Goal: Find specific page/section: Find specific page/section

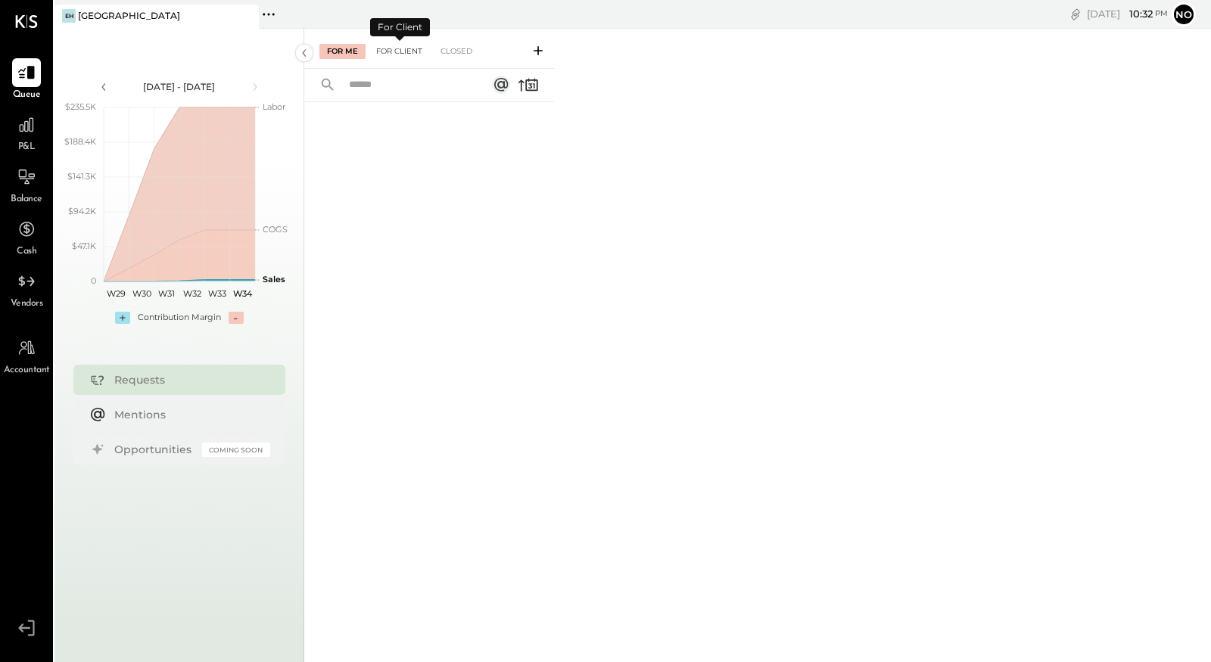
click at [393, 51] on div "For Client" at bounding box center [398, 51] width 61 height 15
click at [462, 48] on div "Closed" at bounding box center [456, 51] width 47 height 15
click at [394, 49] on div "For Client" at bounding box center [398, 51] width 61 height 15
click at [343, 50] on div "For Me" at bounding box center [342, 51] width 46 height 15
click at [384, 51] on div "For Client" at bounding box center [398, 51] width 61 height 15
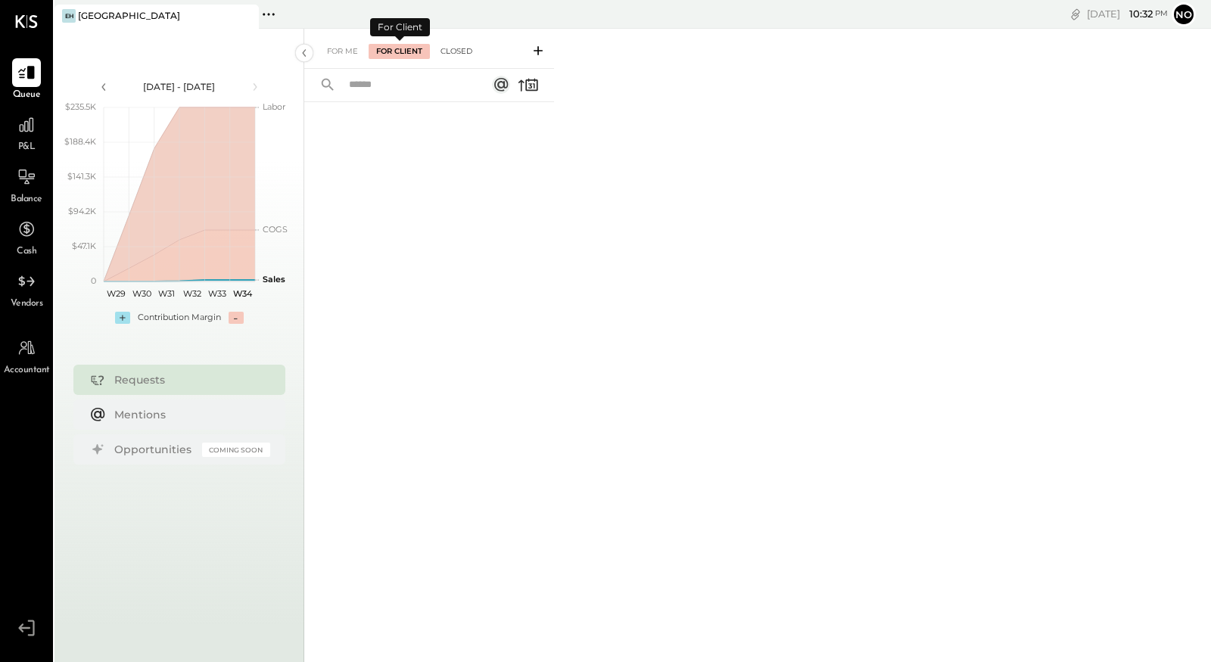
click at [450, 48] on div "Closed" at bounding box center [456, 51] width 47 height 15
click at [268, 14] on icon at bounding box center [268, 14] width 2 height 2
click at [273, 17] on icon at bounding box center [269, 15] width 20 height 20
click at [1185, 17] on button "No" at bounding box center [1183, 14] width 24 height 24
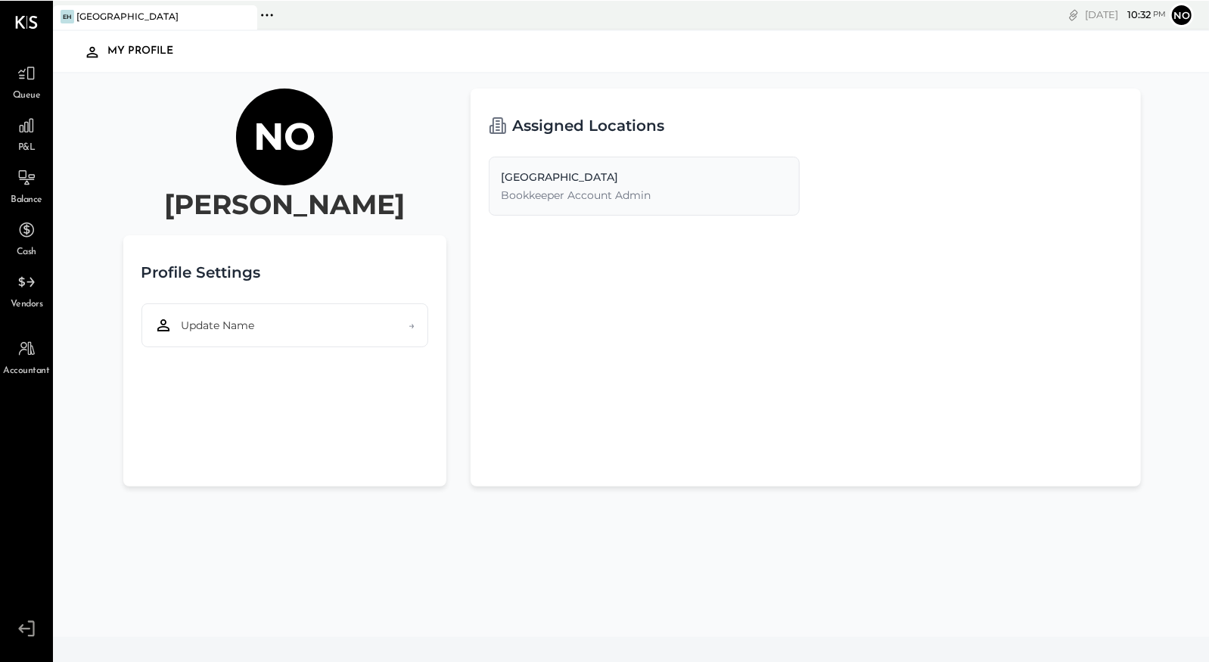
click at [1185, 17] on button "No" at bounding box center [1182, 14] width 24 height 24
click at [30, 626] on icon at bounding box center [26, 628] width 27 height 23
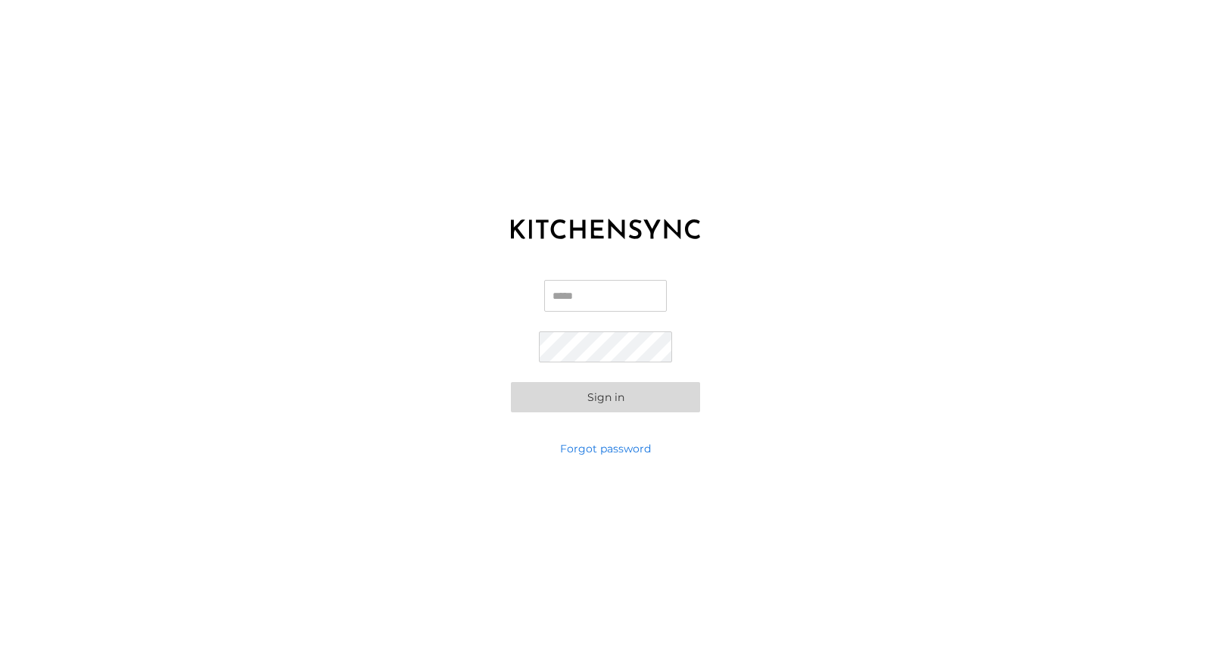
click at [580, 297] on input "Email" at bounding box center [605, 296] width 123 height 32
click at [0, 661] on com-1password-button at bounding box center [0, 662] width 0 height 0
type input "**********"
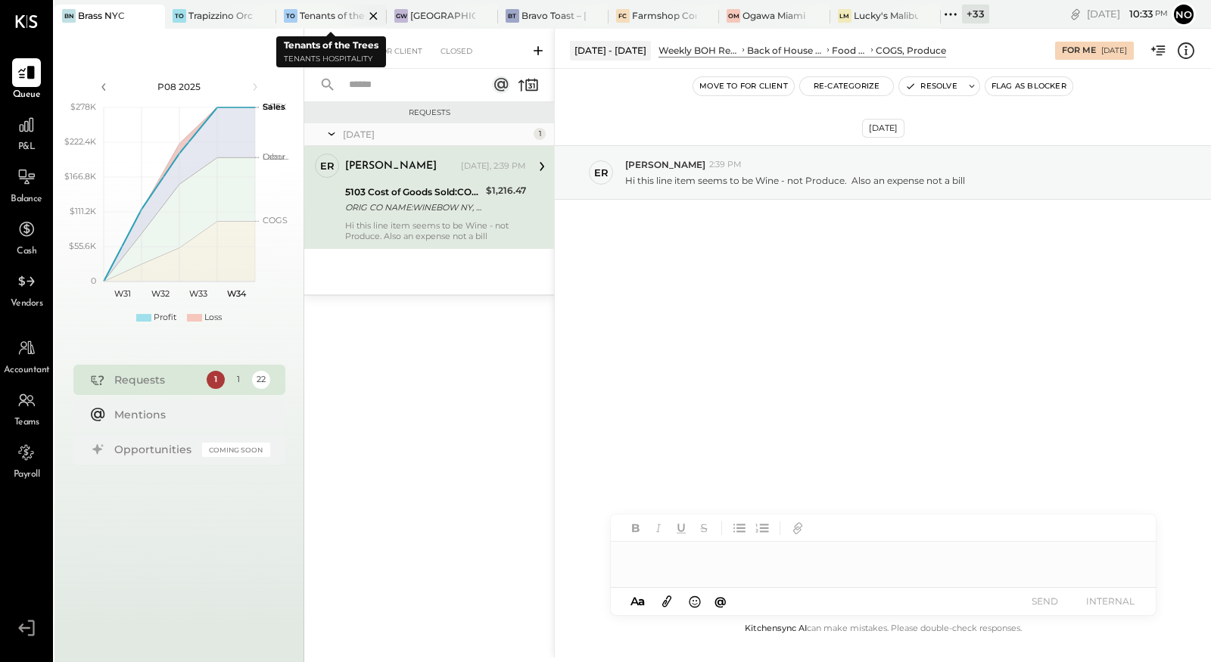
click at [156, 14] on icon at bounding box center [152, 16] width 8 height 8
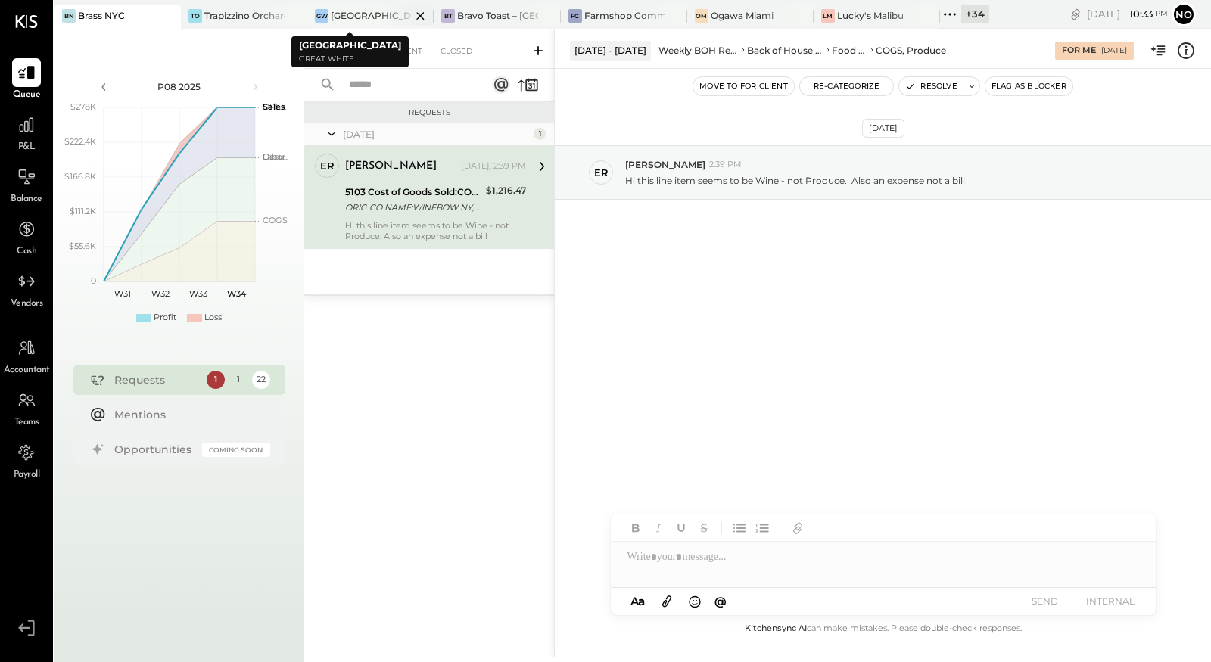
click at [421, 15] on icon at bounding box center [420, 16] width 19 height 18
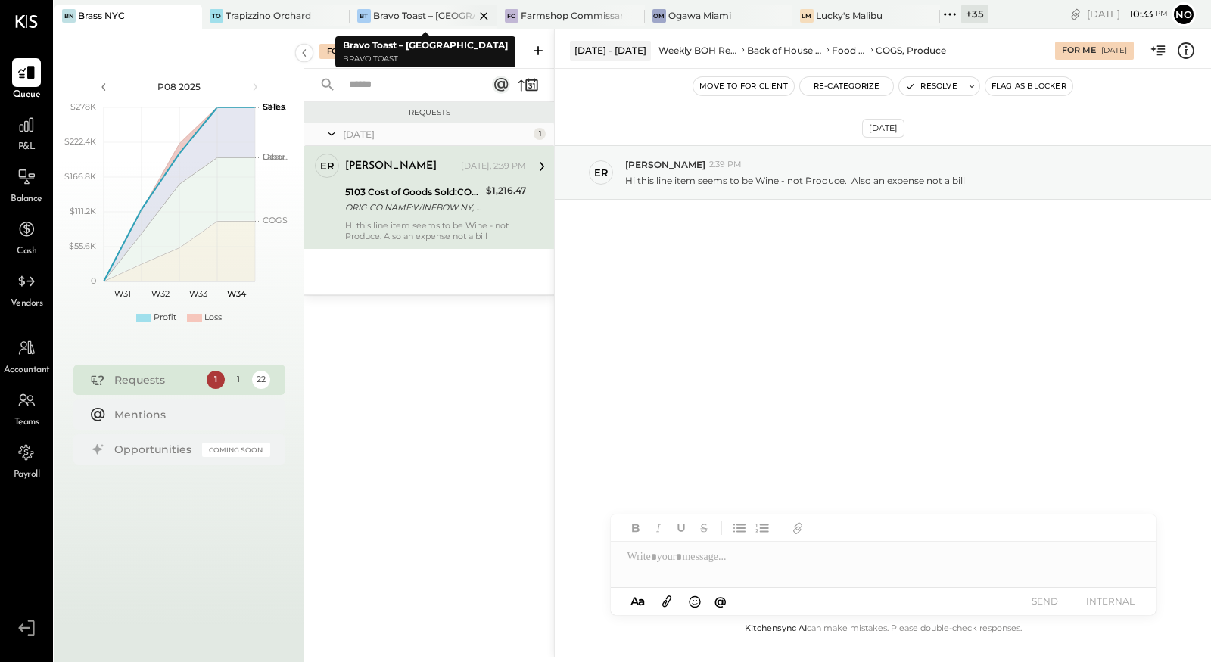
click at [192, 13] on icon at bounding box center [189, 16] width 8 height 8
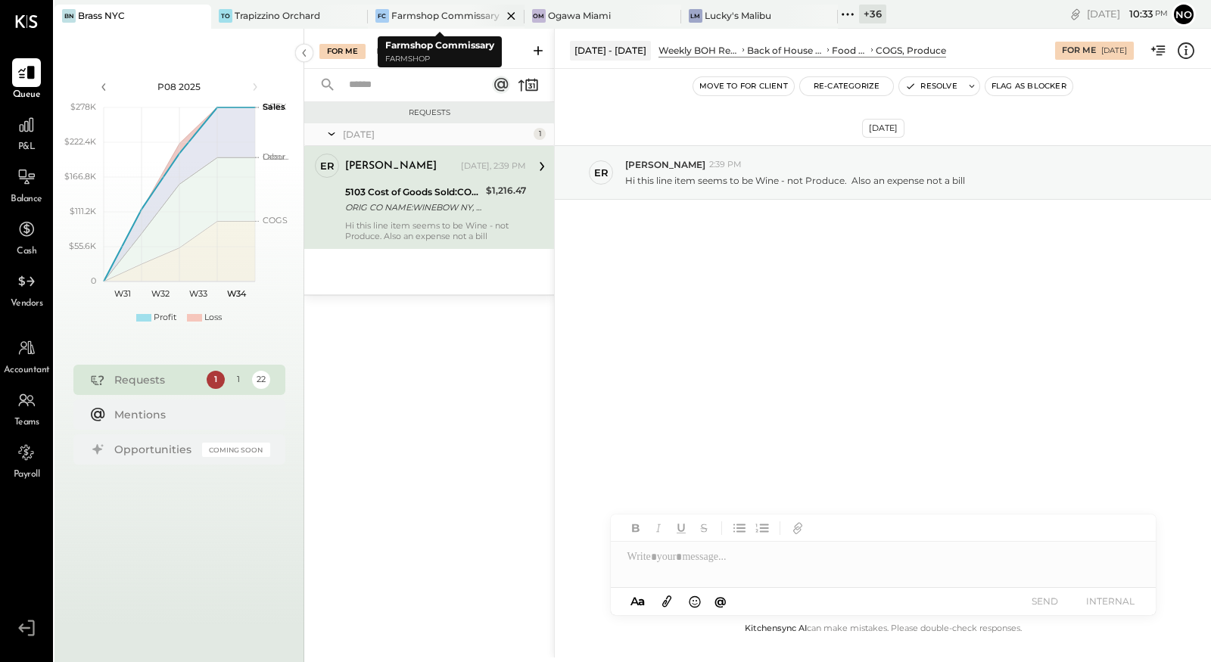
click at [508, 17] on icon at bounding box center [511, 16] width 19 height 18
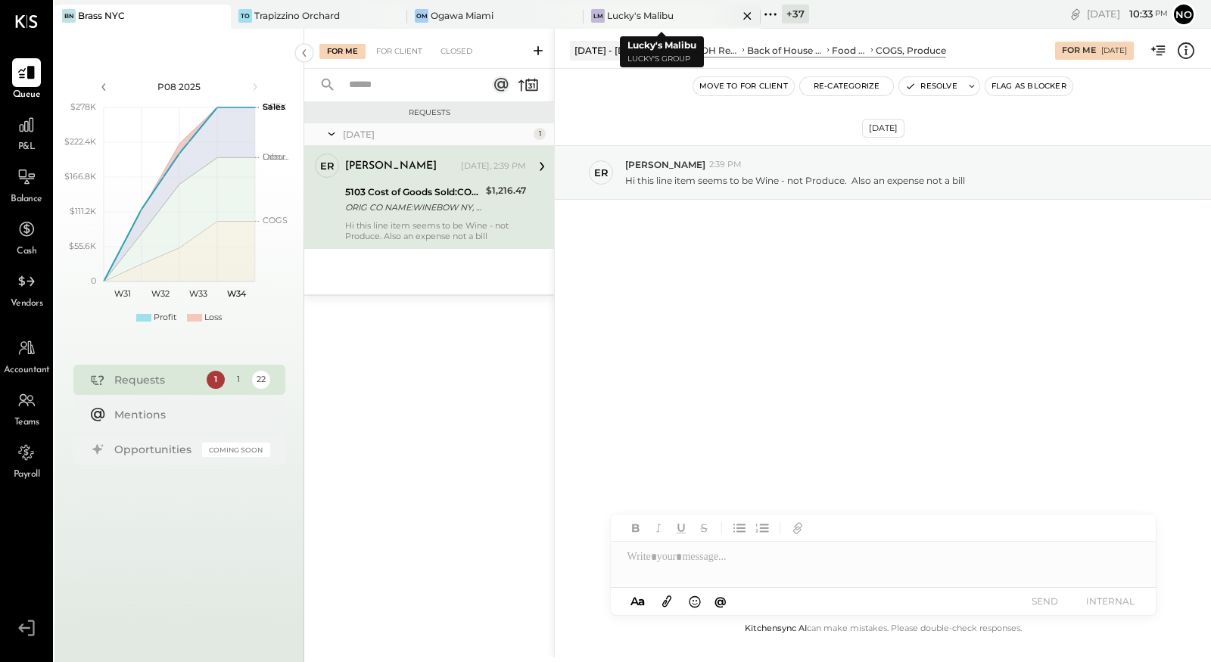
click at [738, 19] on icon at bounding box center [747, 16] width 19 height 18
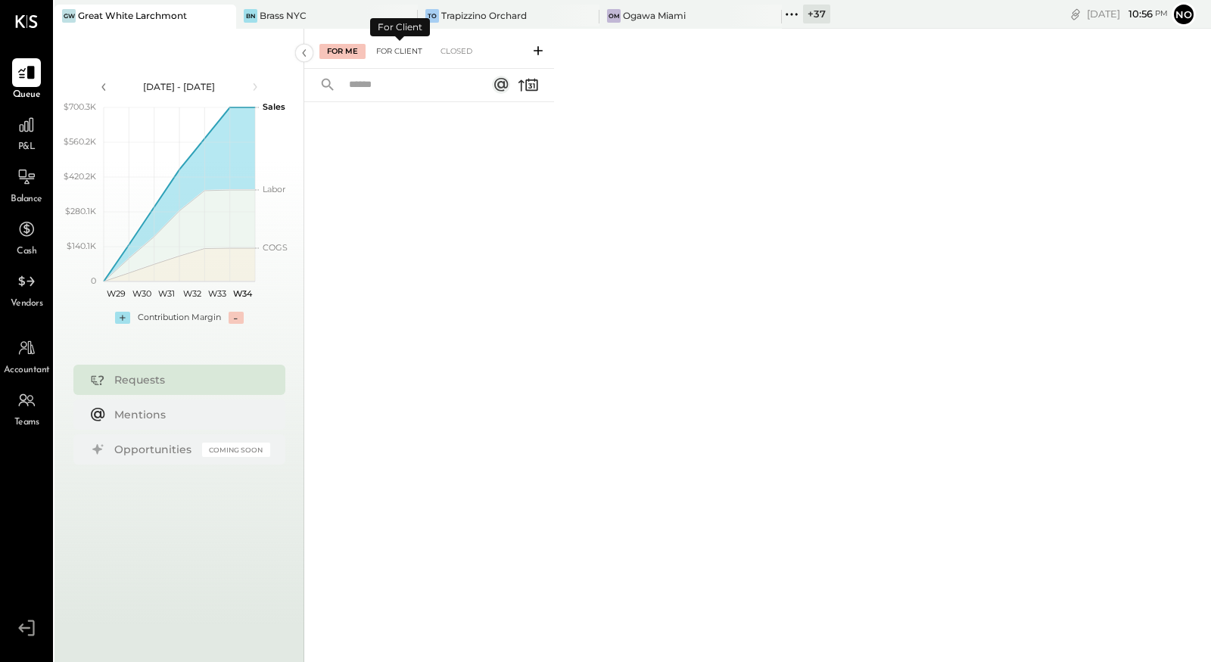
click at [397, 51] on div "For Client" at bounding box center [398, 51] width 61 height 15
click at [461, 53] on div "Closed" at bounding box center [456, 51] width 47 height 15
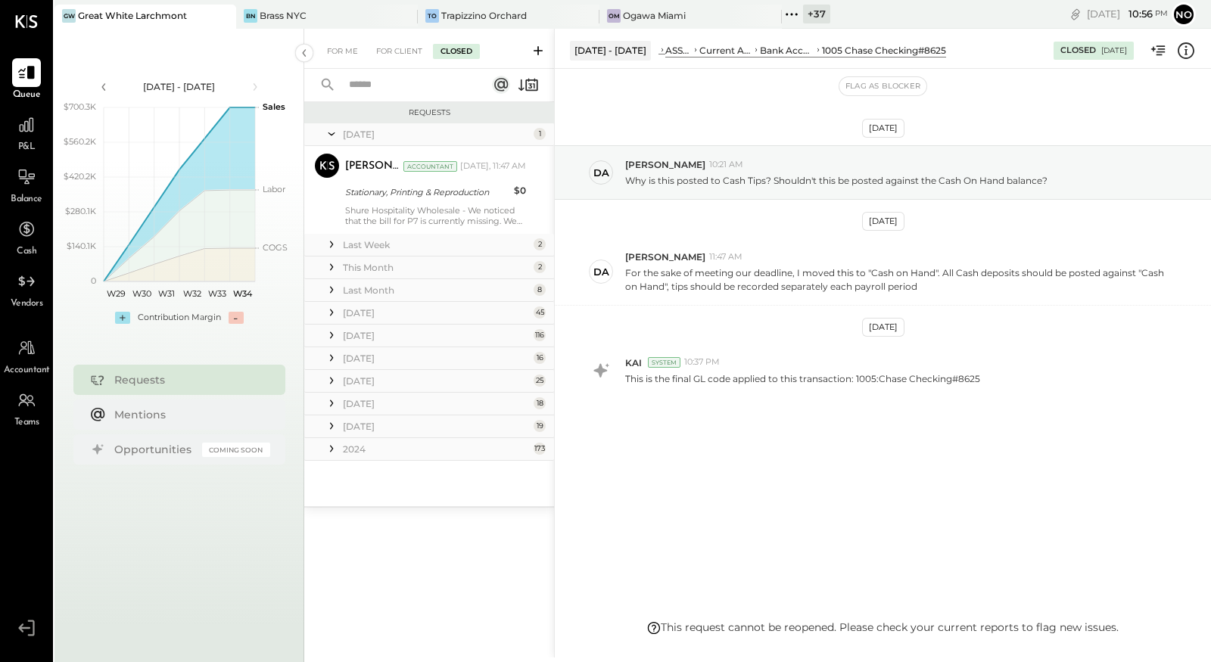
click at [430, 244] on div "Last Week" at bounding box center [436, 244] width 187 height 13
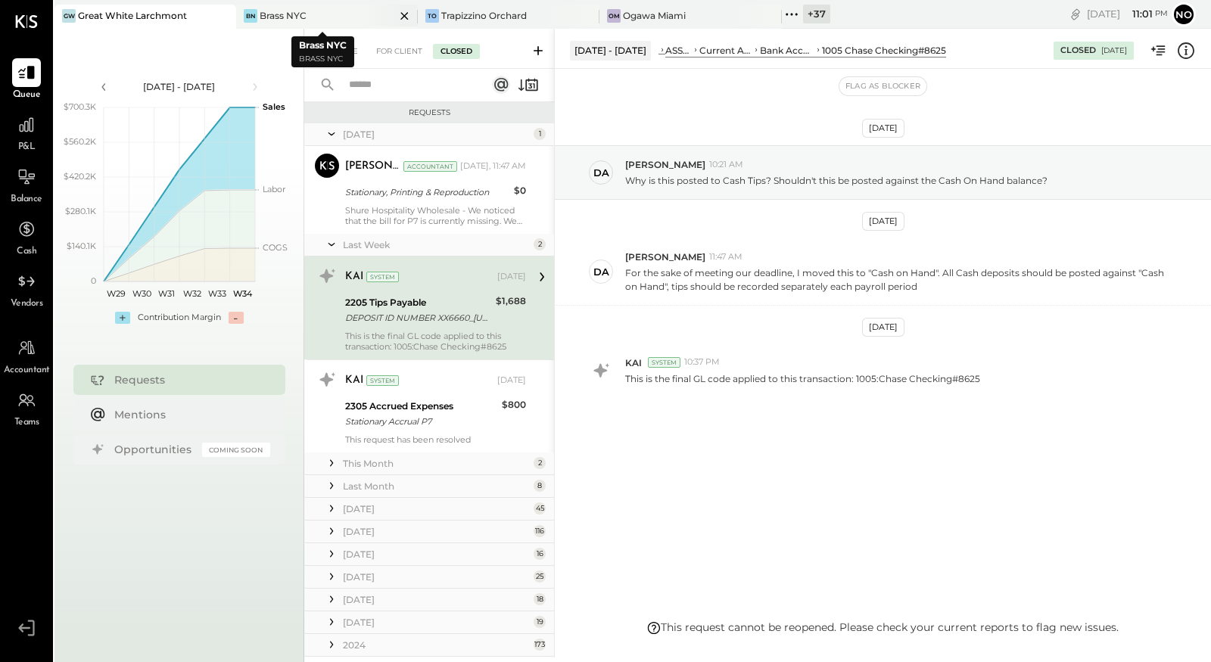
click at [401, 11] on icon at bounding box center [404, 16] width 19 height 18
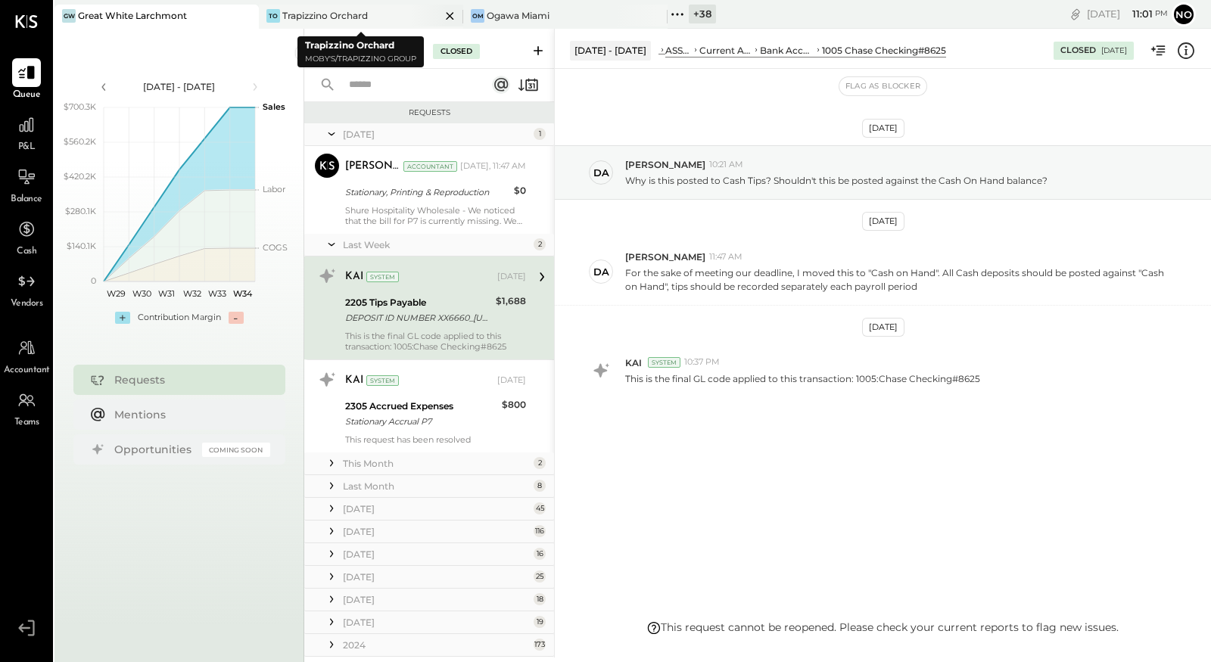
click at [455, 17] on icon at bounding box center [449, 16] width 19 height 18
click at [448, 17] on icon at bounding box center [449, 16] width 19 height 18
click at [269, 16] on icon at bounding box center [269, 15] width 20 height 20
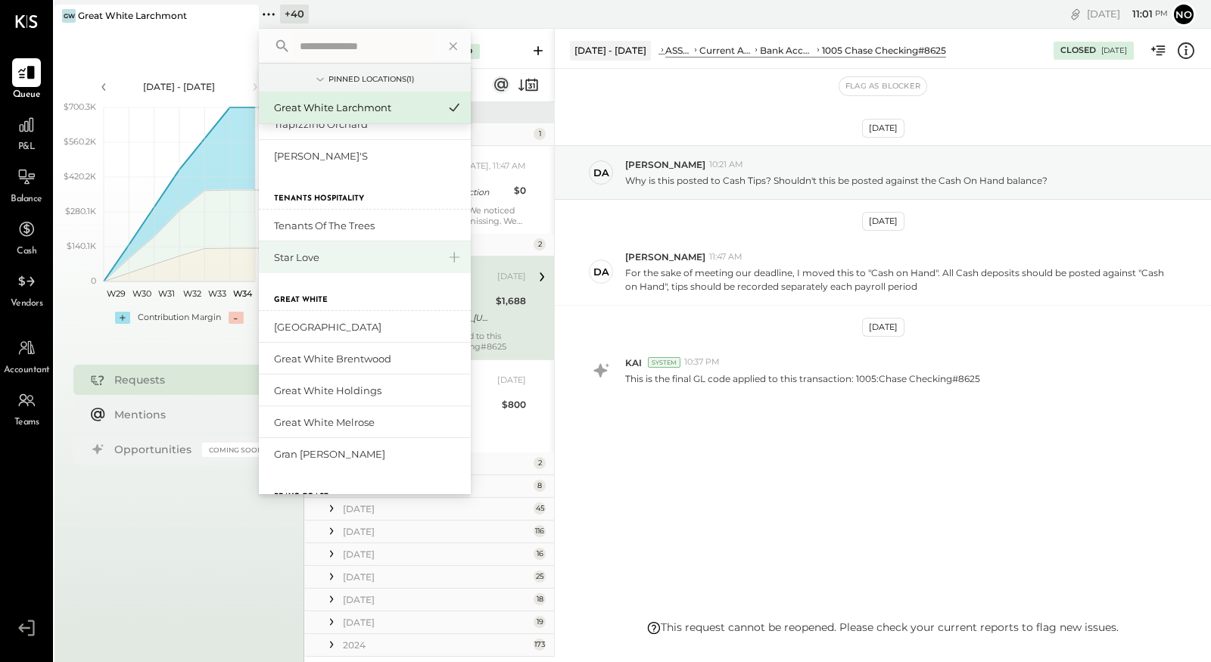
scroll to position [76, 0]
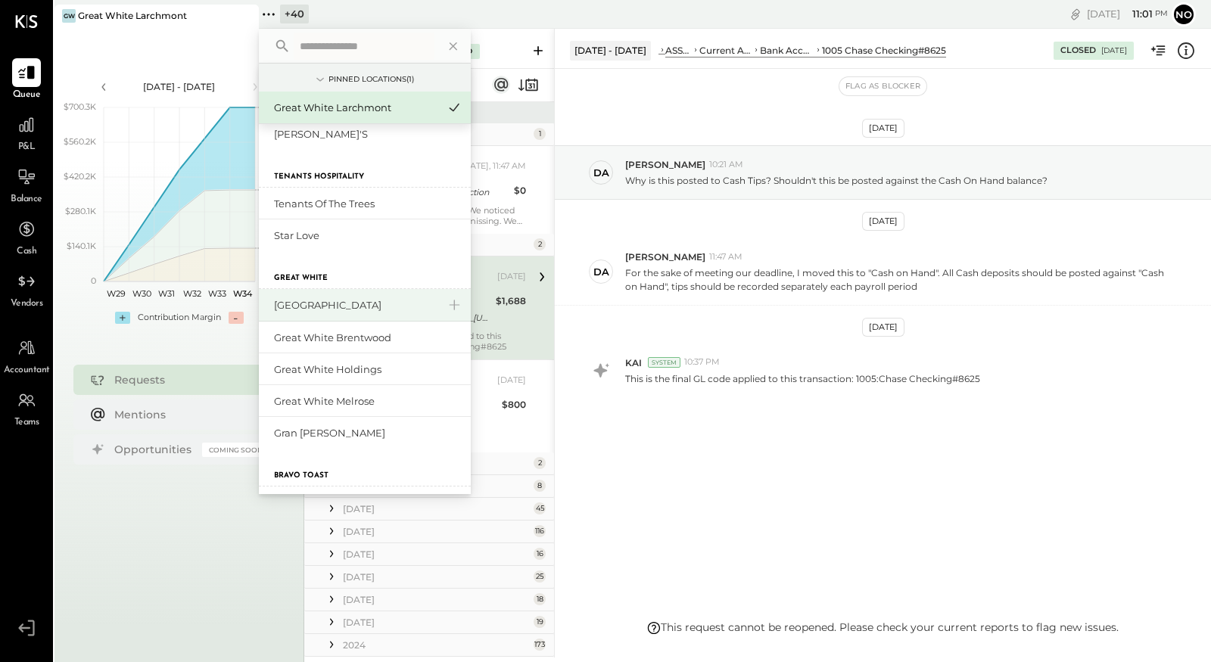
click at [357, 304] on div "[GEOGRAPHIC_DATA]" at bounding box center [355, 305] width 163 height 14
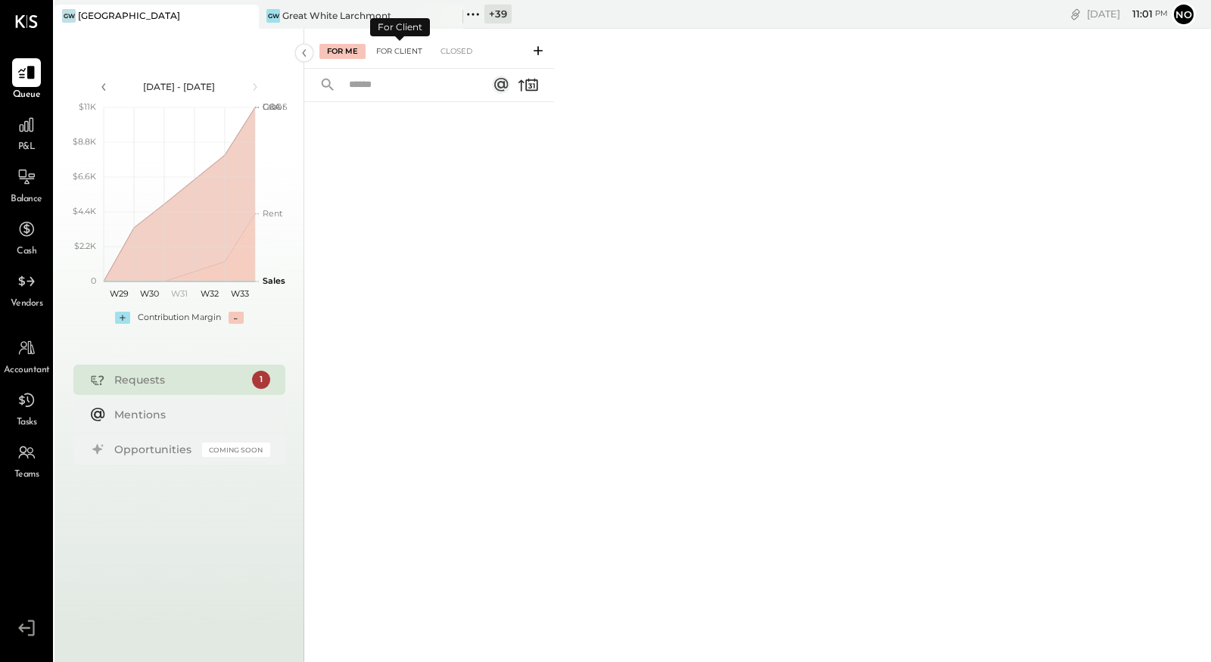
click at [397, 50] on div "For Client" at bounding box center [398, 51] width 61 height 15
click at [455, 46] on div "Closed" at bounding box center [456, 51] width 47 height 15
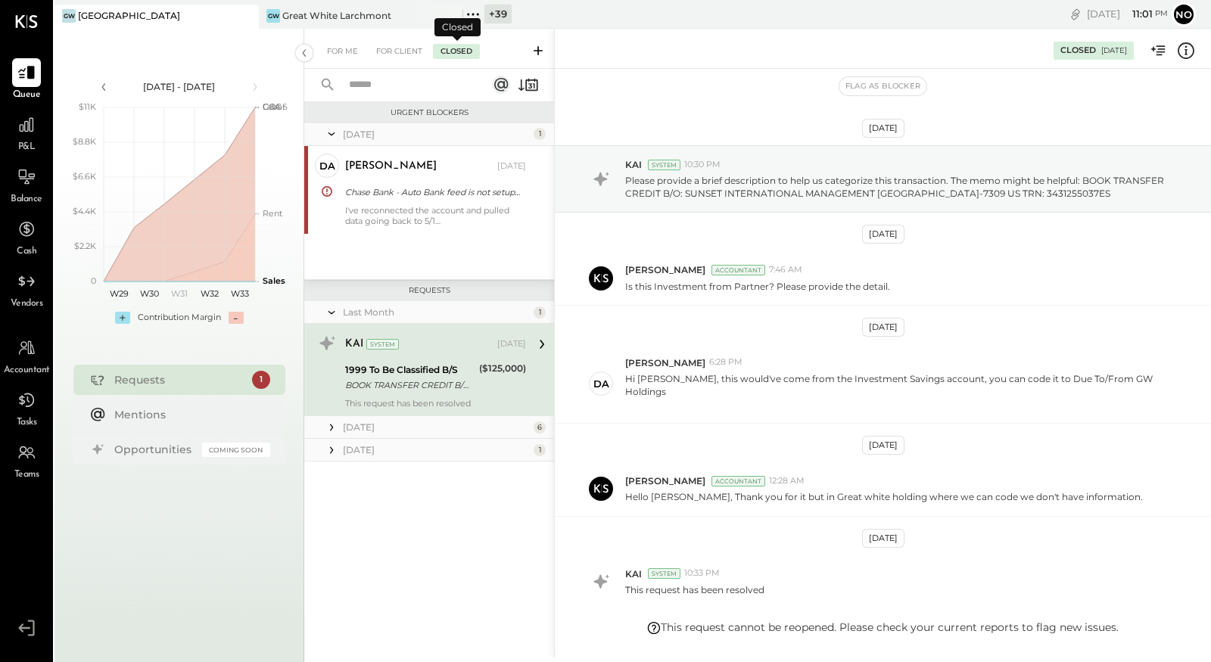
scroll to position [83, 0]
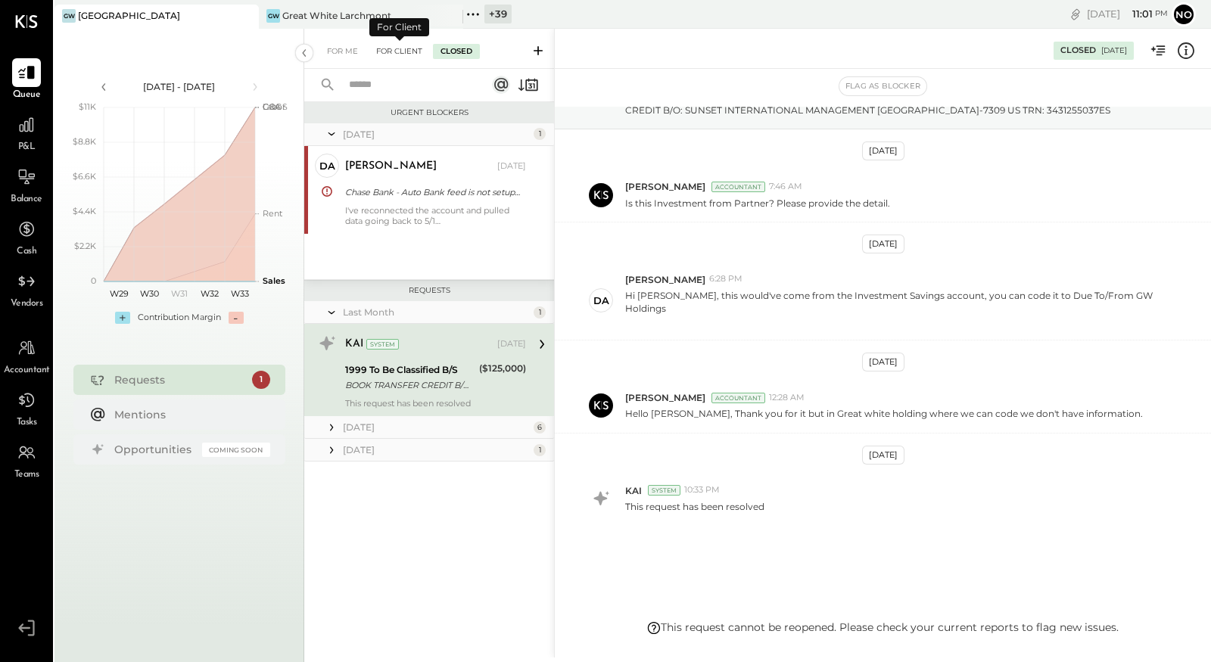
click at [396, 50] on div "For Client" at bounding box center [398, 51] width 61 height 15
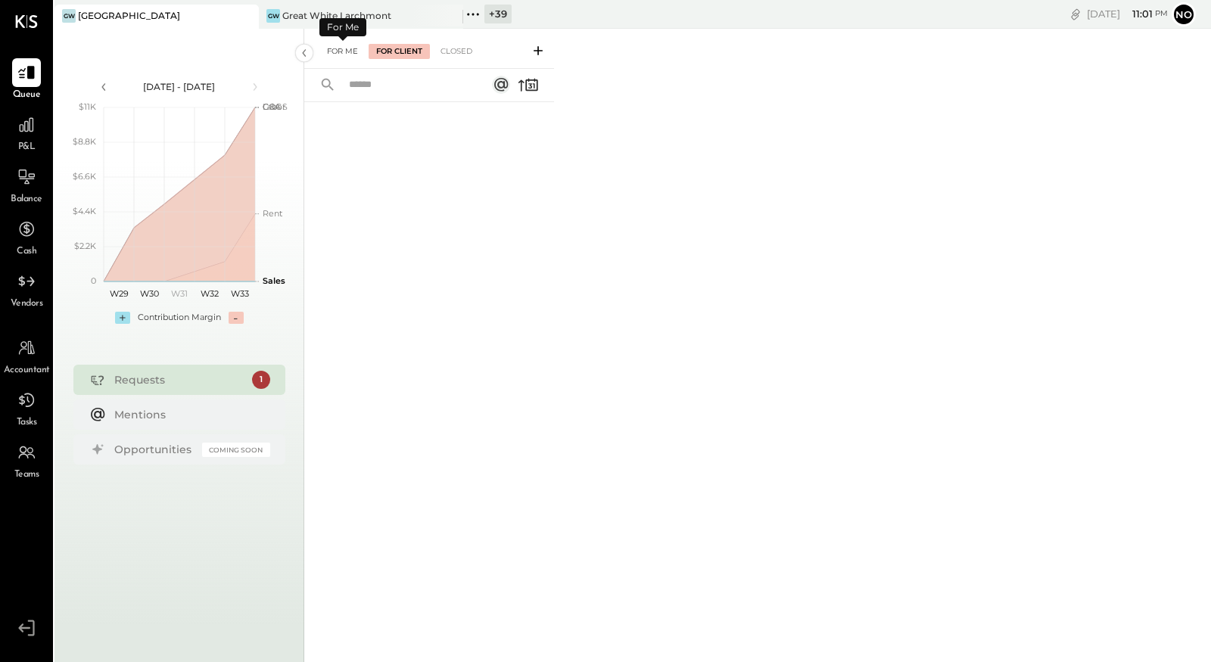
click at [334, 49] on div "For Me" at bounding box center [342, 51] width 46 height 15
click at [472, 14] on icon at bounding box center [472, 14] width 2 height 2
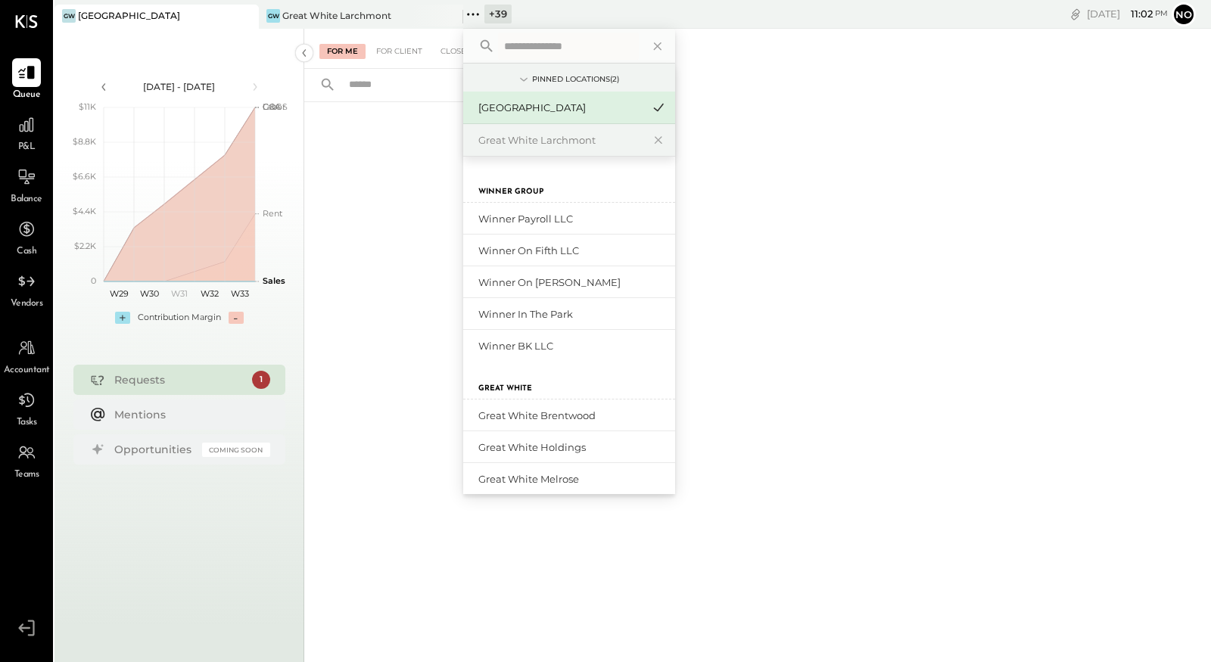
scroll to position [891, 0]
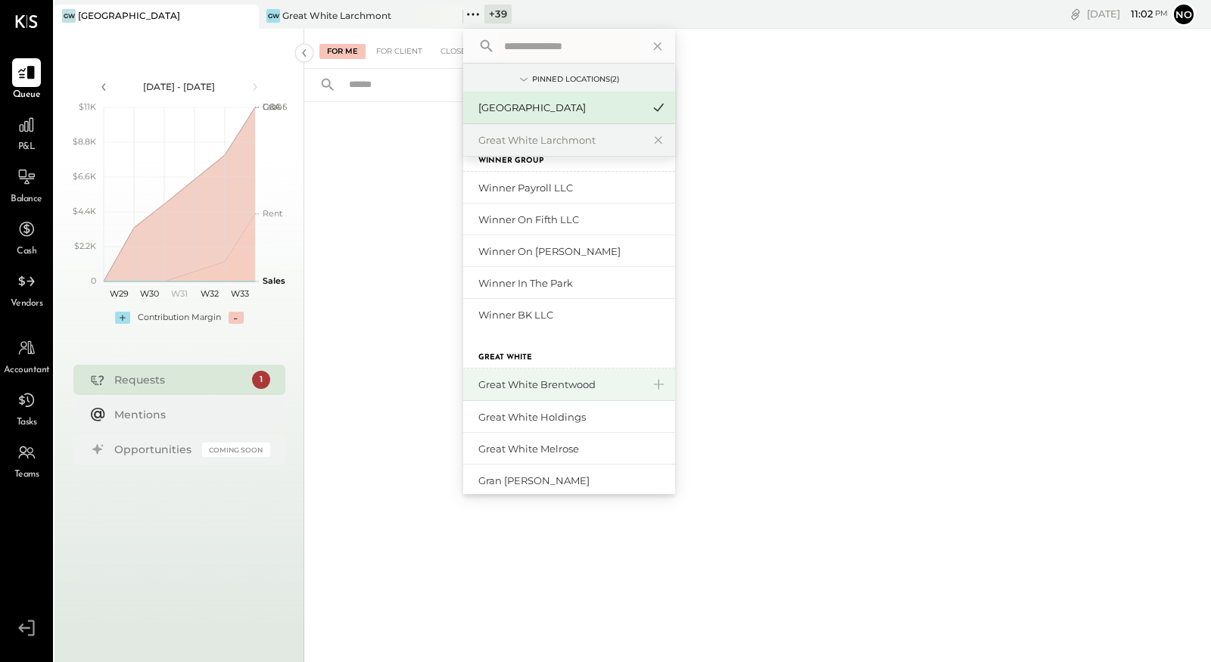
click at [555, 379] on div "Great White Brentwood" at bounding box center [559, 385] width 163 height 14
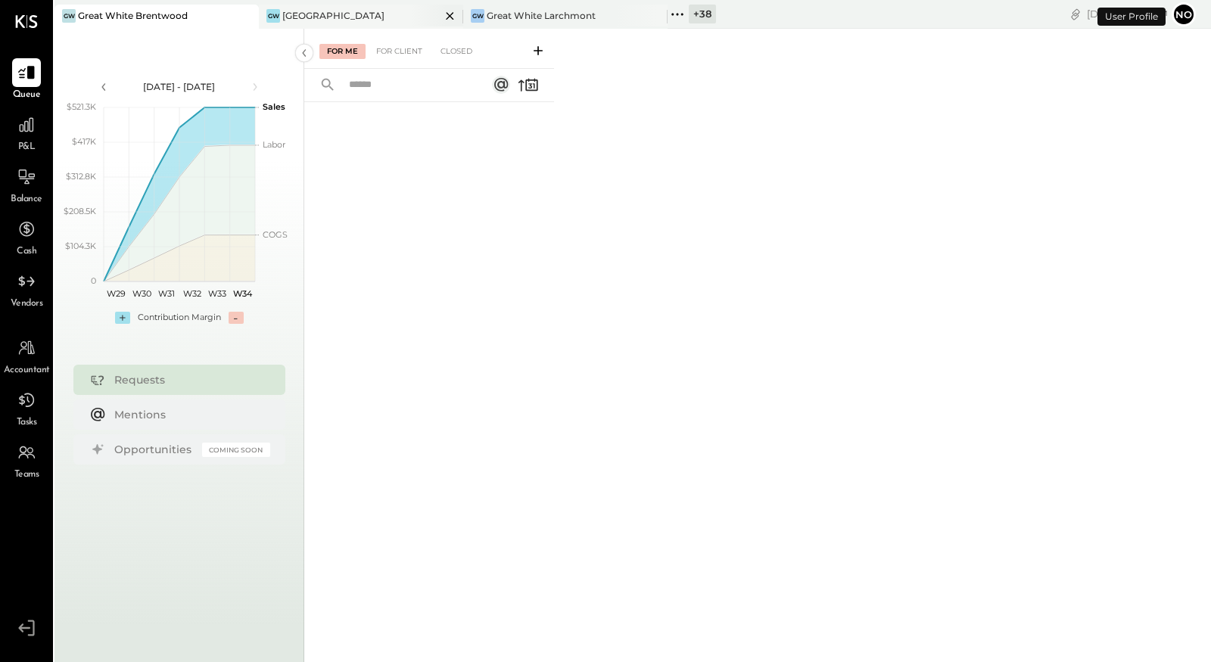
click at [365, 17] on div "[GEOGRAPHIC_DATA]" at bounding box center [333, 15] width 102 height 13
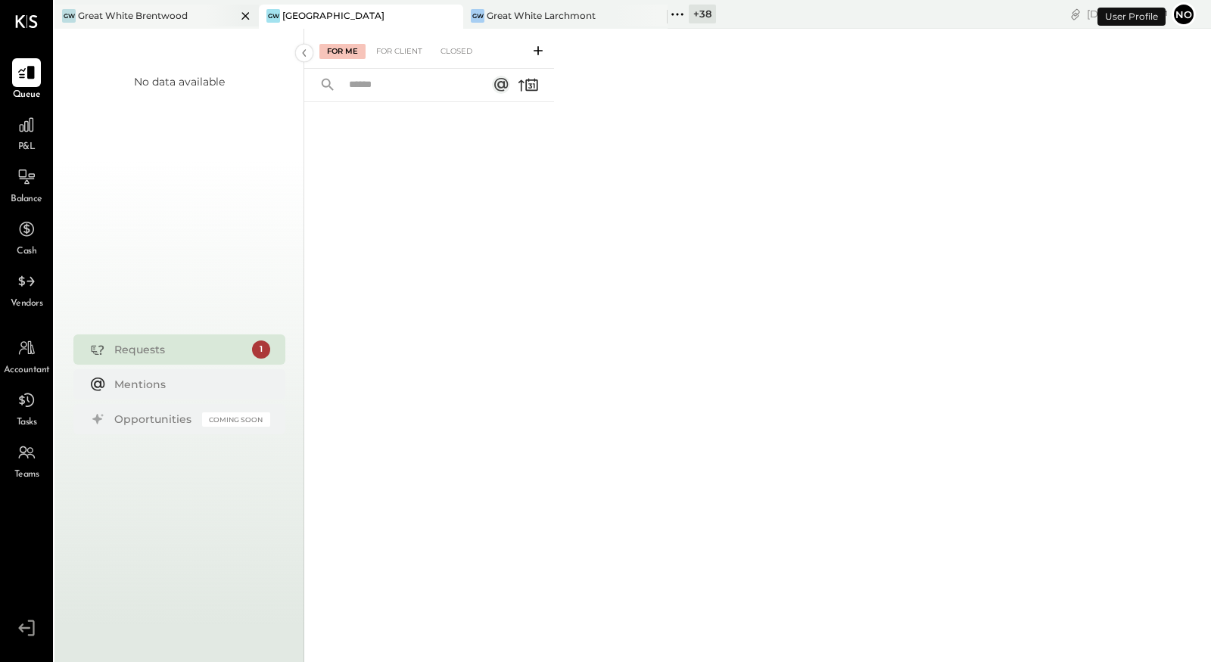
click at [182, 17] on div "Great White Brentwood" at bounding box center [133, 15] width 110 height 13
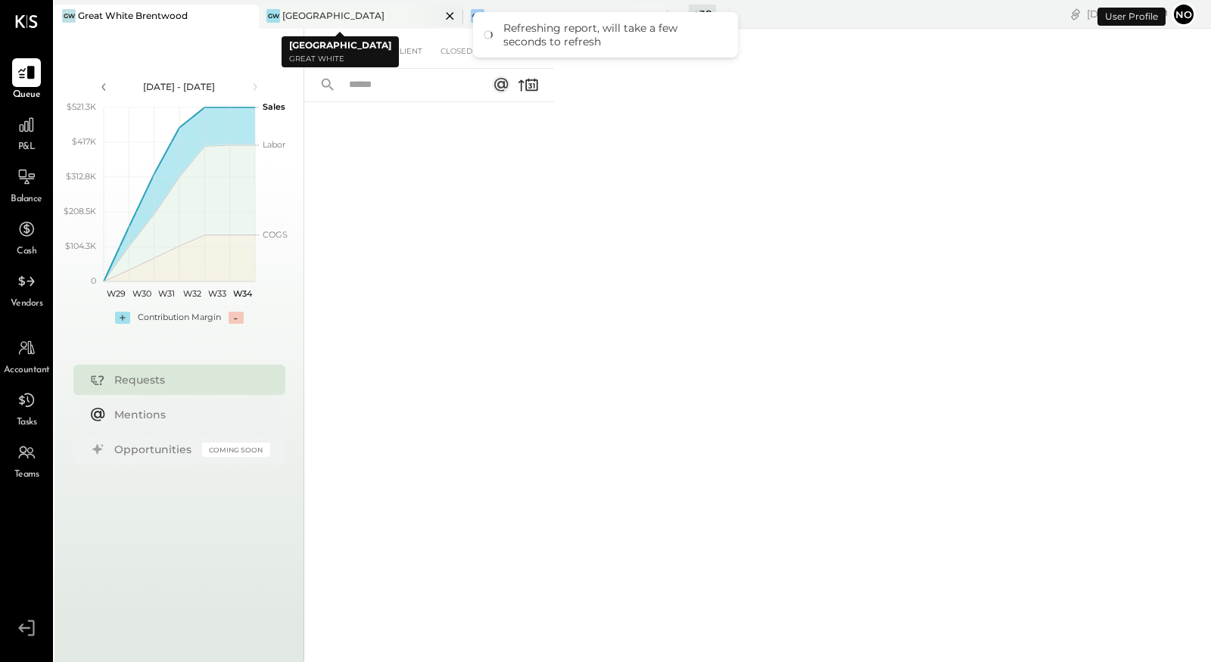
click at [369, 17] on div "[GEOGRAPHIC_DATA]" at bounding box center [333, 15] width 102 height 13
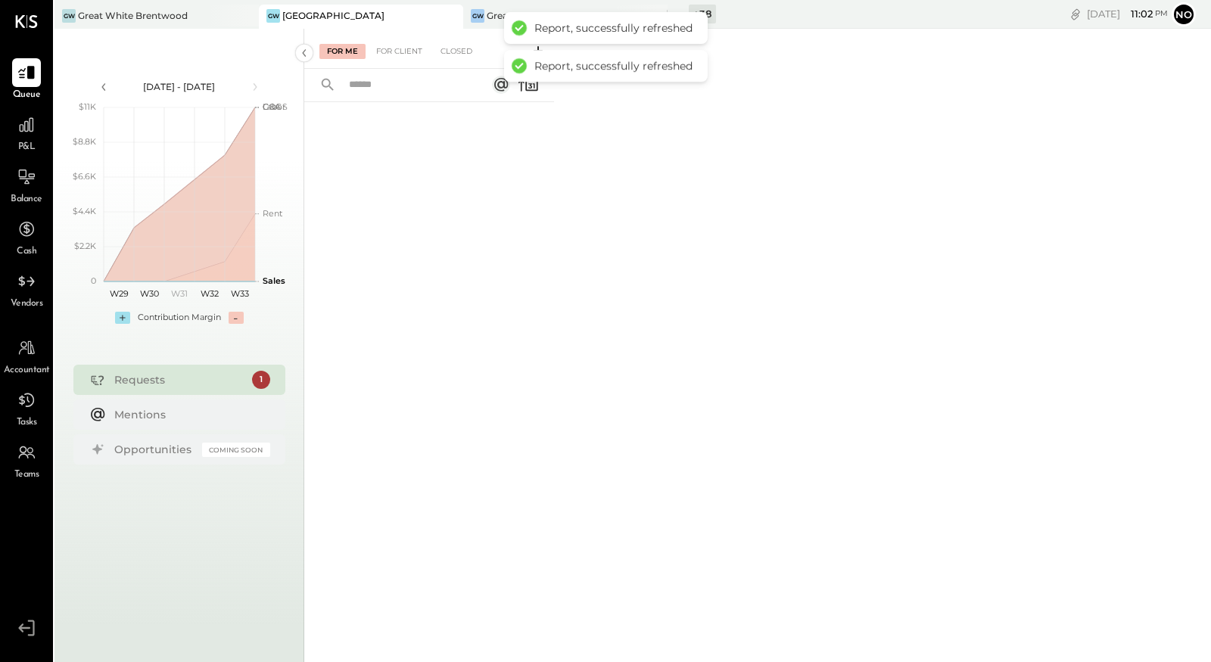
click at [815, 12] on div "+ 38 Pinned Locations ( 3 ) Great White Brentwood Great White Manhattan Beach G…" at bounding box center [741, 14] width 148 height 29
click at [493, 12] on div "Great White Larchmont" at bounding box center [540, 15] width 109 height 13
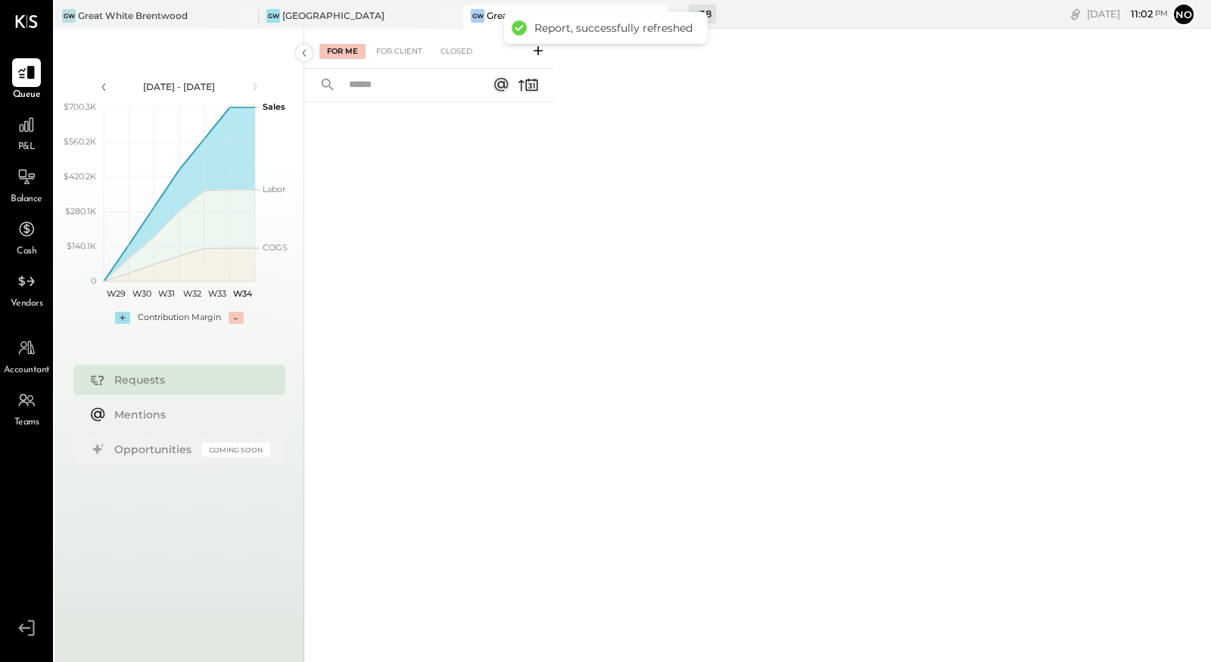
click at [678, 12] on div "Report, successfully refreshed" at bounding box center [606, 28] width 204 height 32
click at [676, 7] on icon at bounding box center [677, 15] width 20 height 20
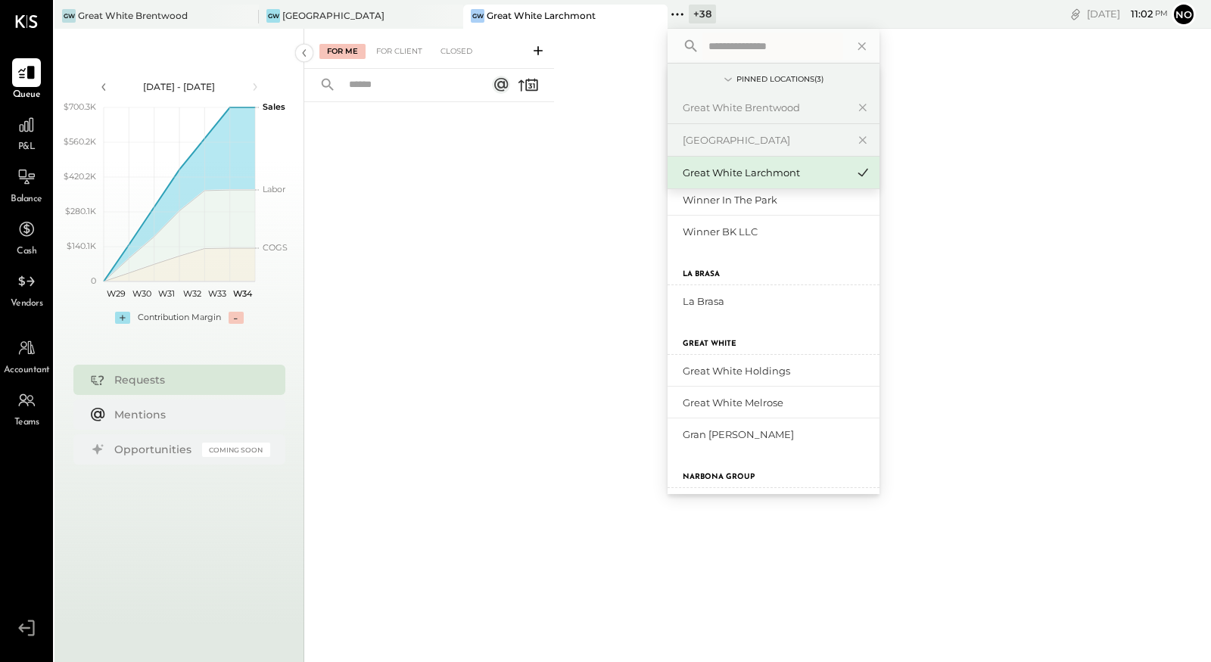
scroll to position [1018, 0]
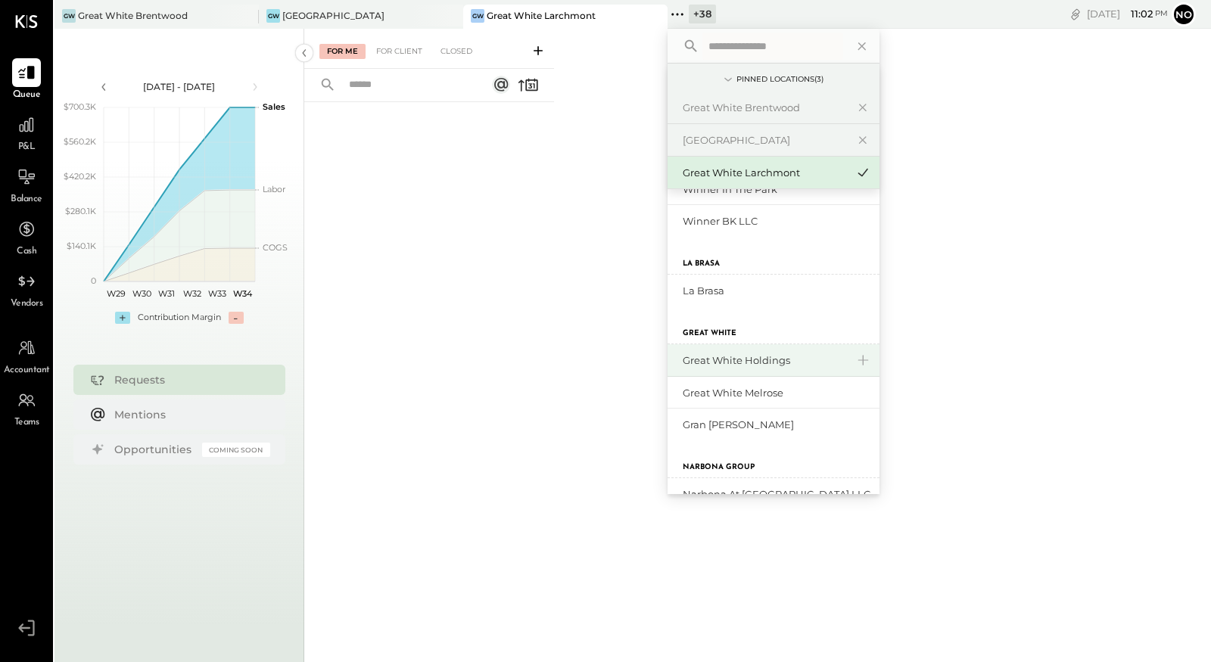
click at [775, 356] on div "Great White Holdings" at bounding box center [763, 360] width 163 height 14
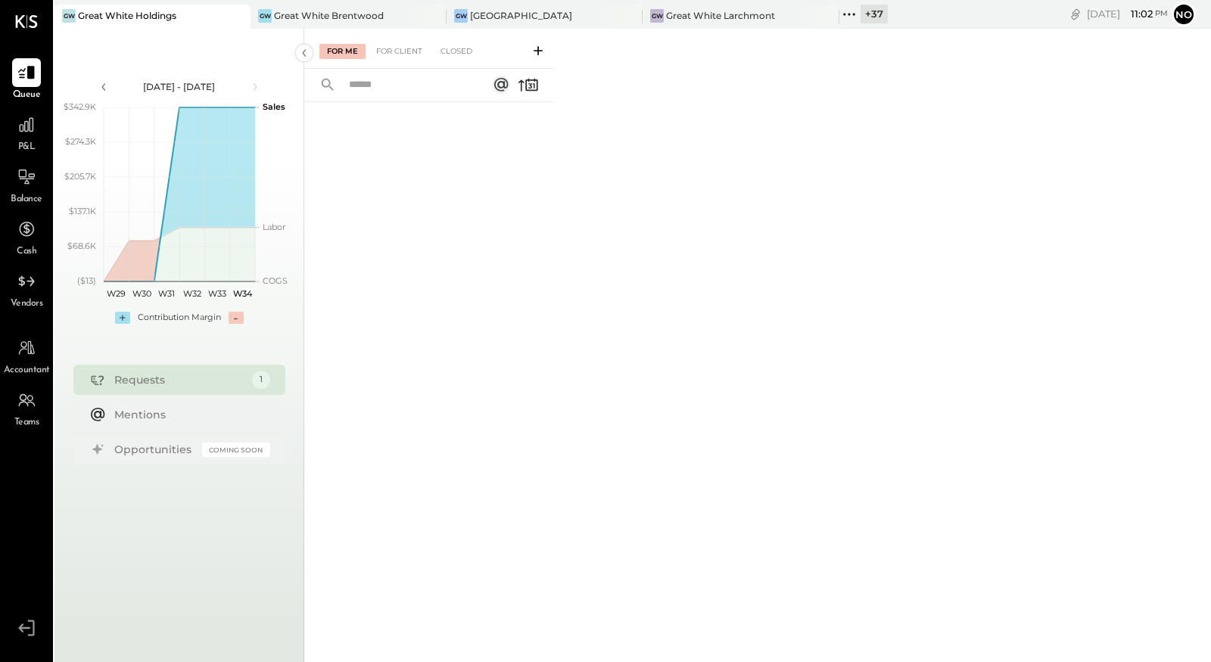
click at [856, 13] on icon at bounding box center [849, 15] width 20 height 20
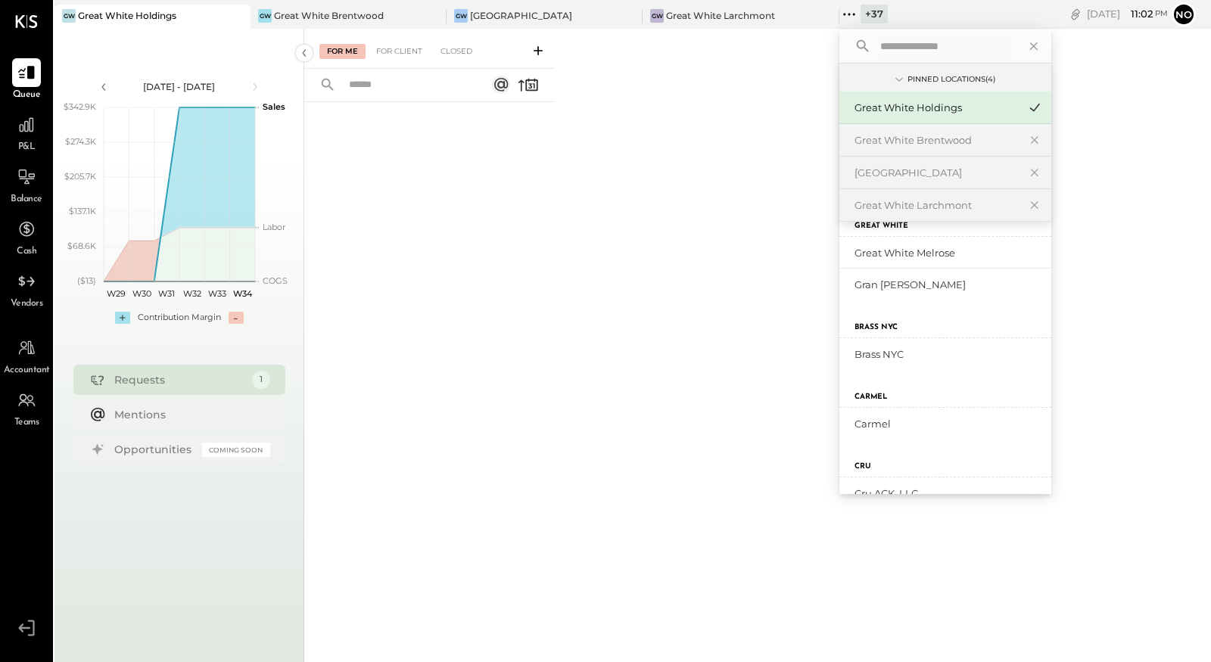
scroll to position [1279, 0]
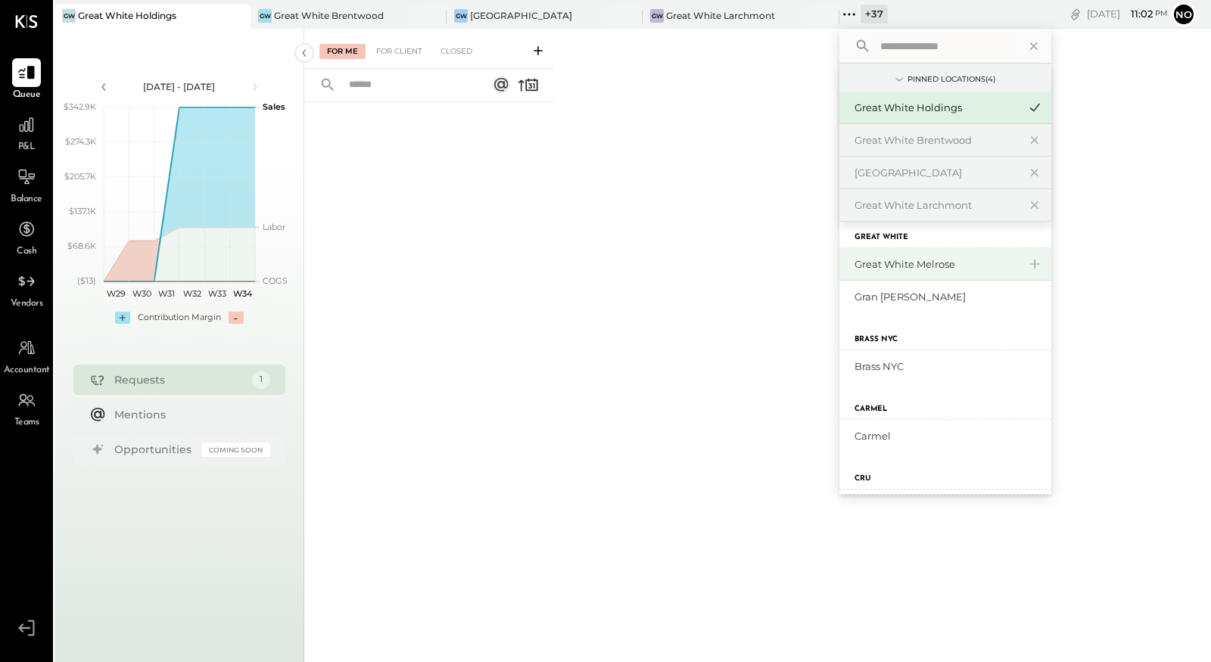
click at [930, 260] on div "Great White Melrose" at bounding box center [935, 264] width 163 height 14
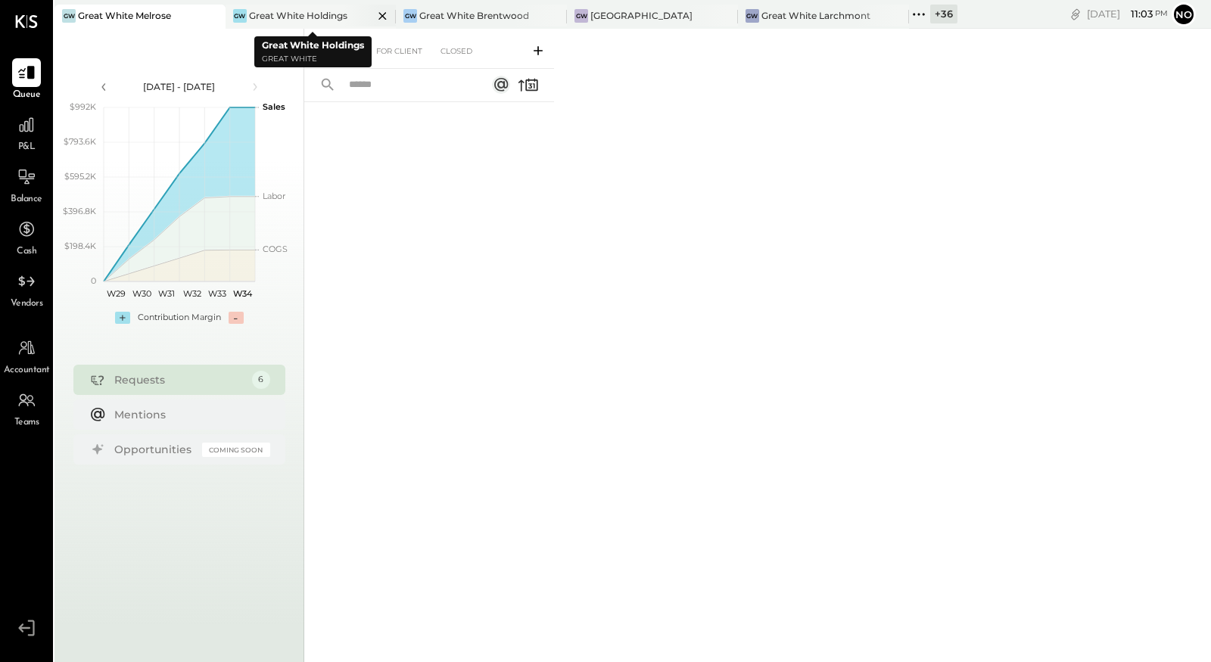
click at [303, 18] on div "Great White Holdings" at bounding box center [298, 15] width 98 height 13
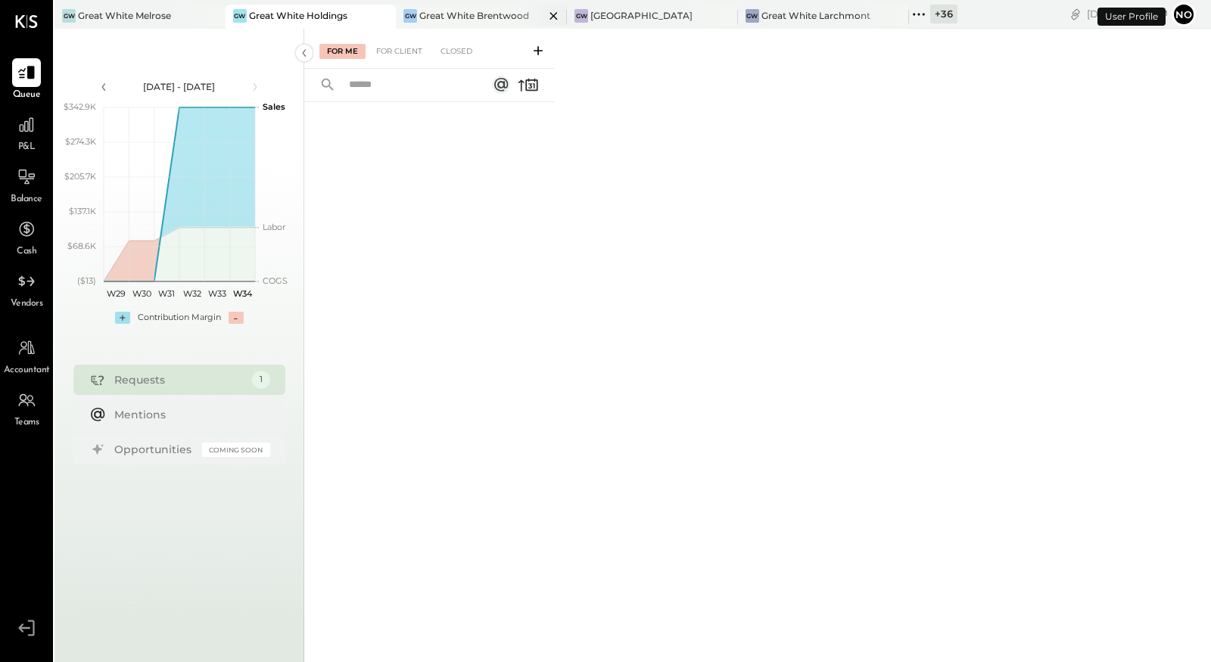
click at [455, 17] on div "Great White Brentwood" at bounding box center [474, 15] width 110 height 13
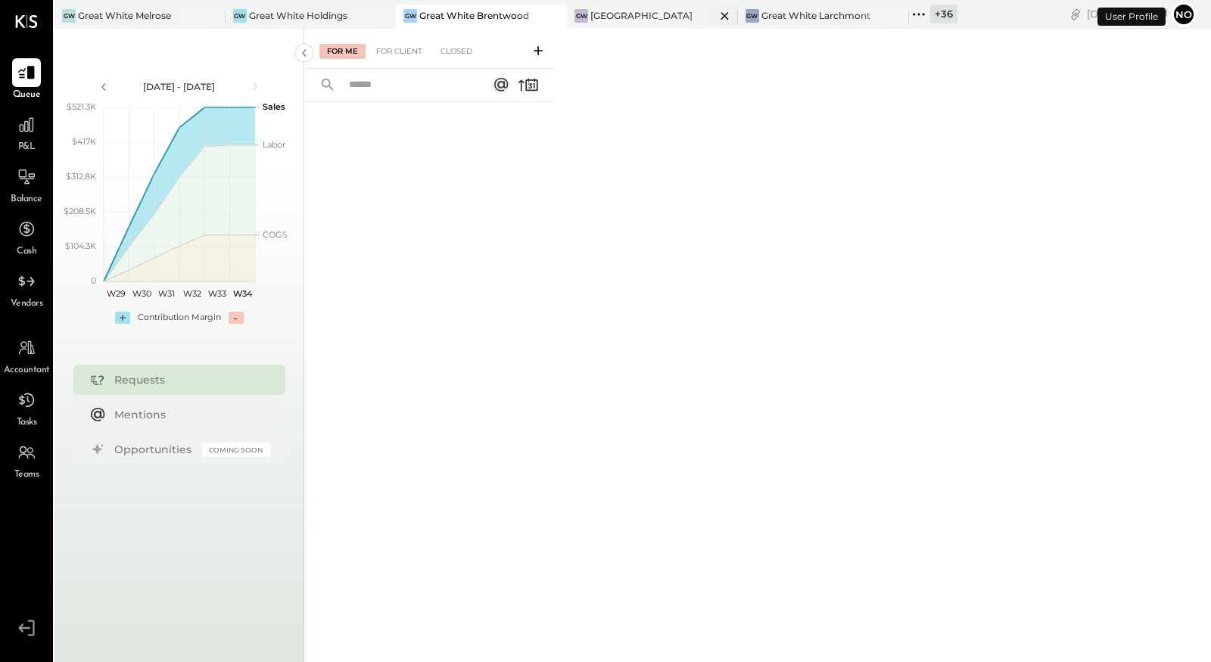
click at [617, 20] on div "[GEOGRAPHIC_DATA]" at bounding box center [641, 15] width 102 height 13
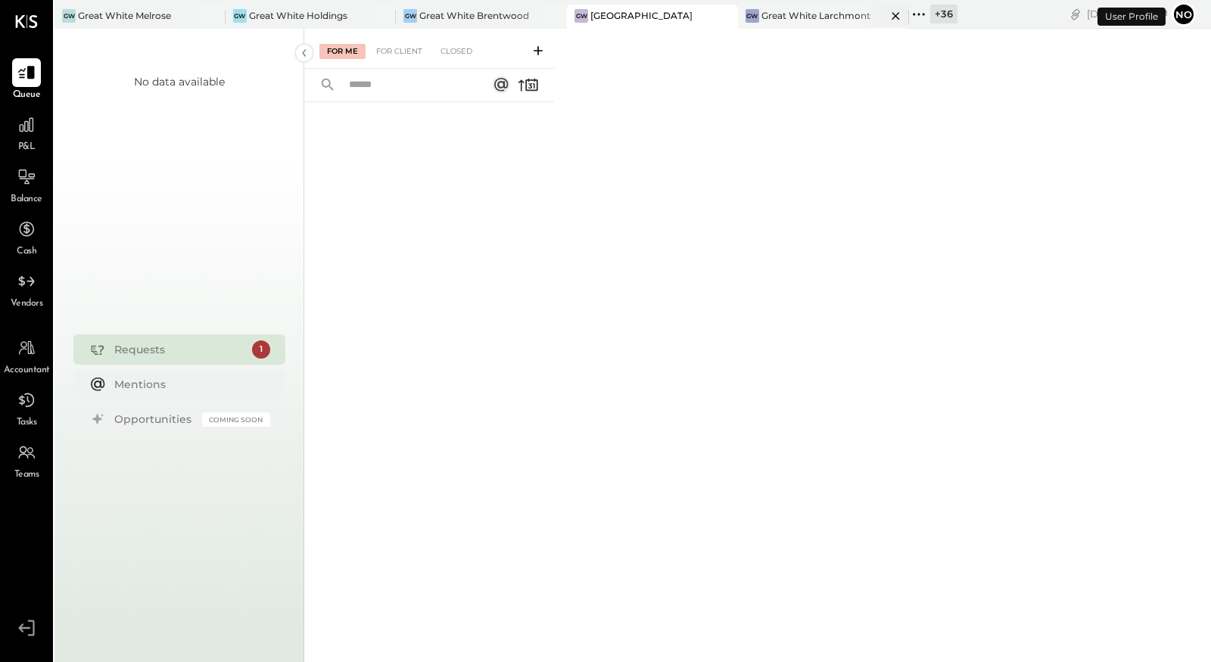
click at [825, 11] on div "Great White Larchmont" at bounding box center [815, 15] width 109 height 13
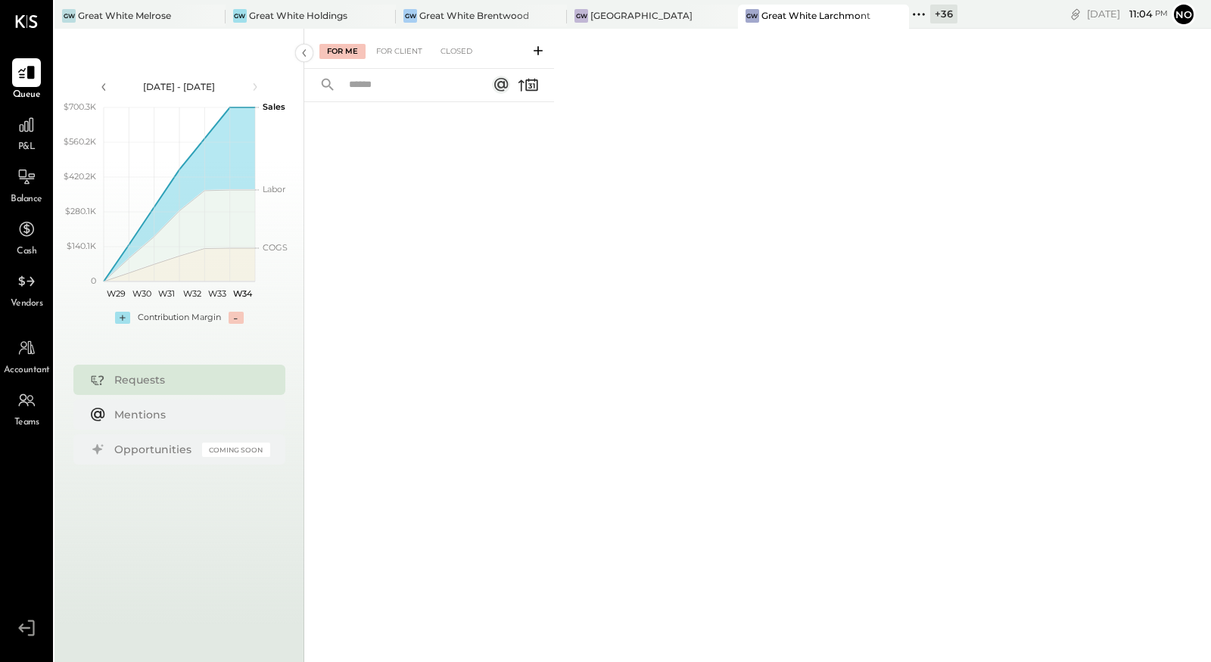
click at [926, 15] on icon at bounding box center [919, 15] width 20 height 20
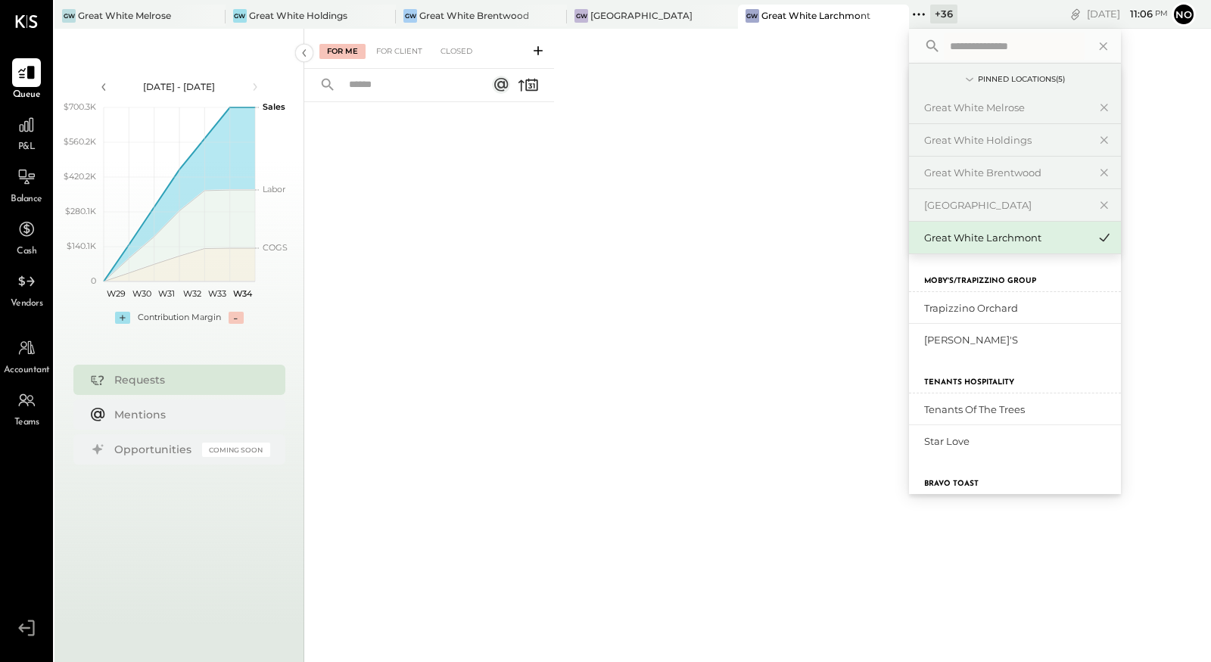
click at [775, 163] on div "For Me For Client Closed" at bounding box center [757, 343] width 906 height 629
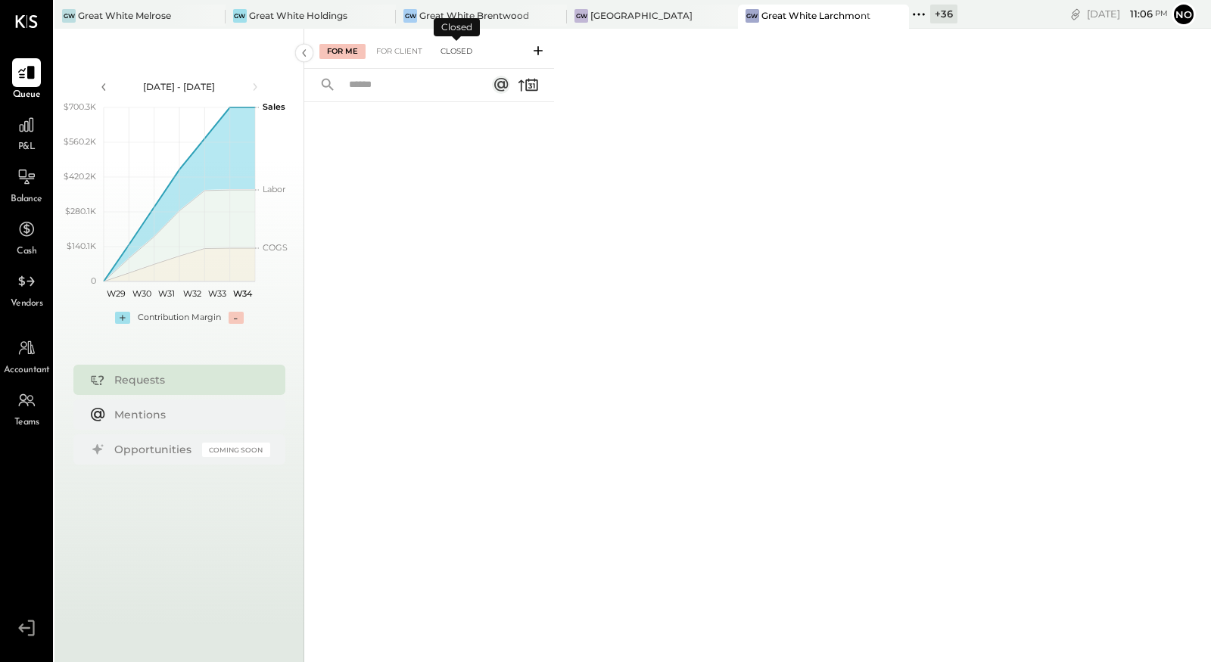
click at [451, 50] on div "Closed" at bounding box center [456, 51] width 47 height 15
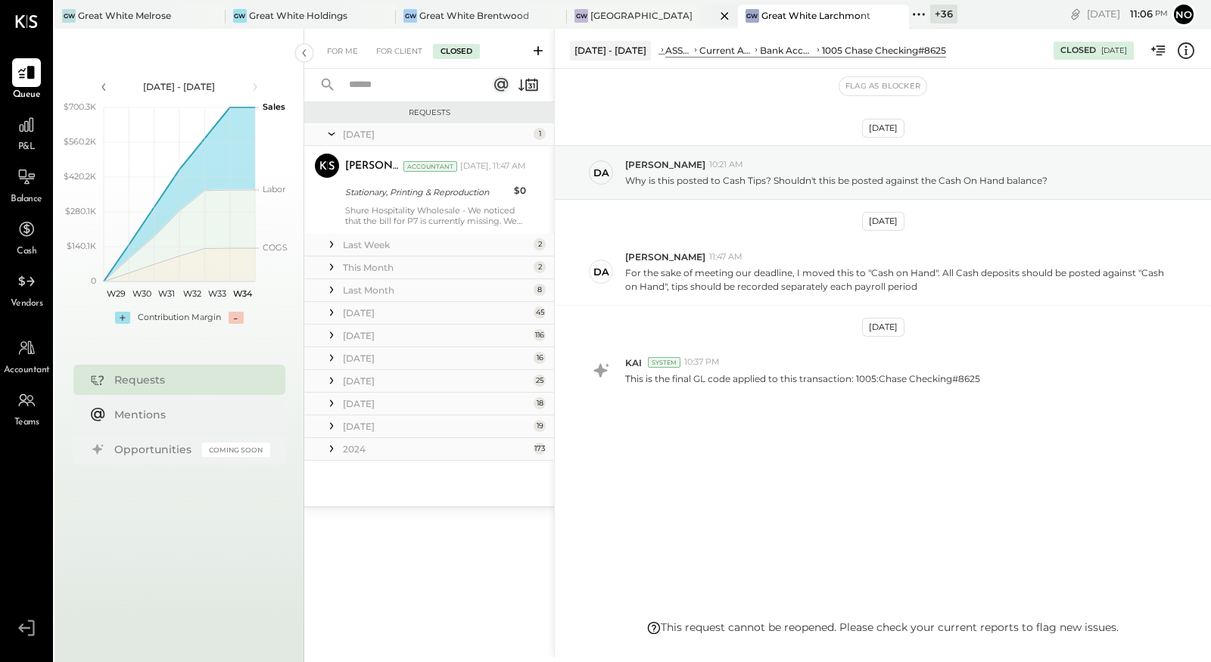
click at [652, 17] on div "[GEOGRAPHIC_DATA]" at bounding box center [641, 15] width 102 height 13
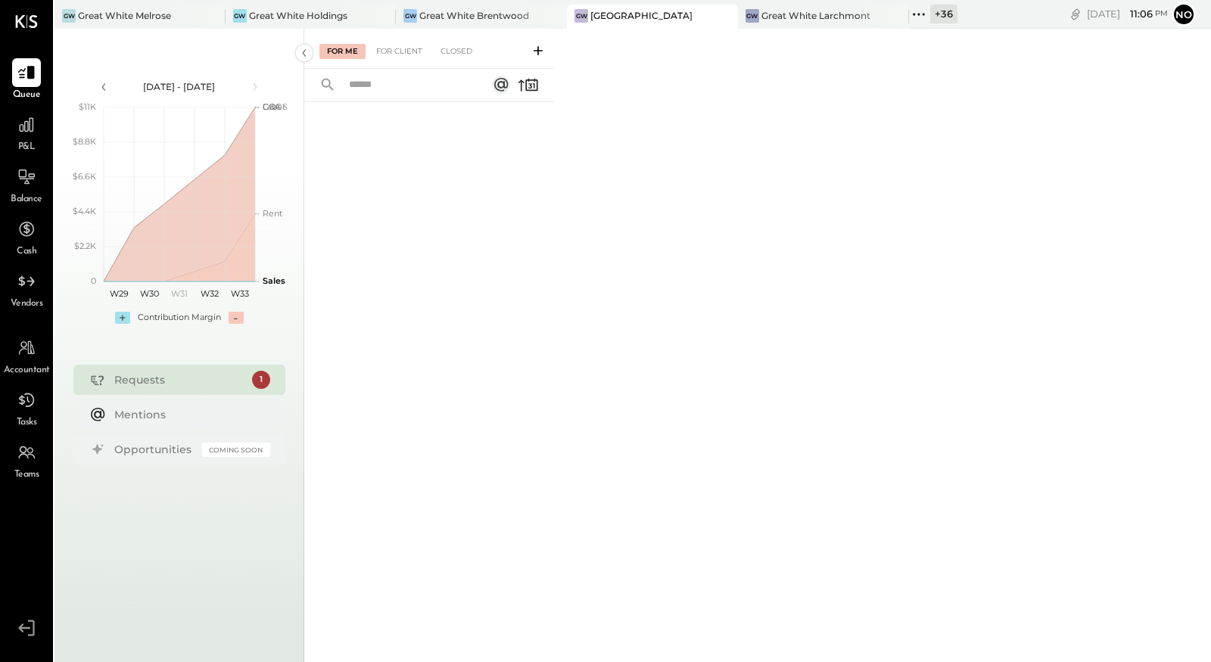
click at [450, 43] on div "For Me For Client Closed" at bounding box center [429, 49] width 250 height 40
click at [455, 50] on div "Closed" at bounding box center [456, 51] width 47 height 15
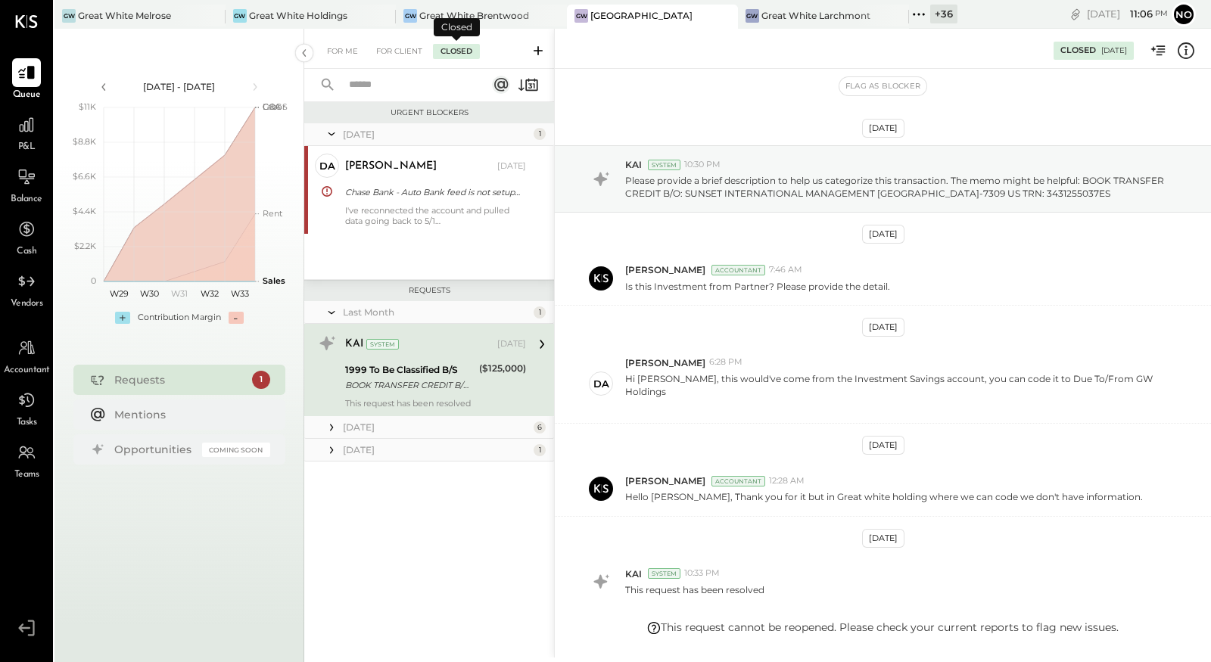
scroll to position [83, 0]
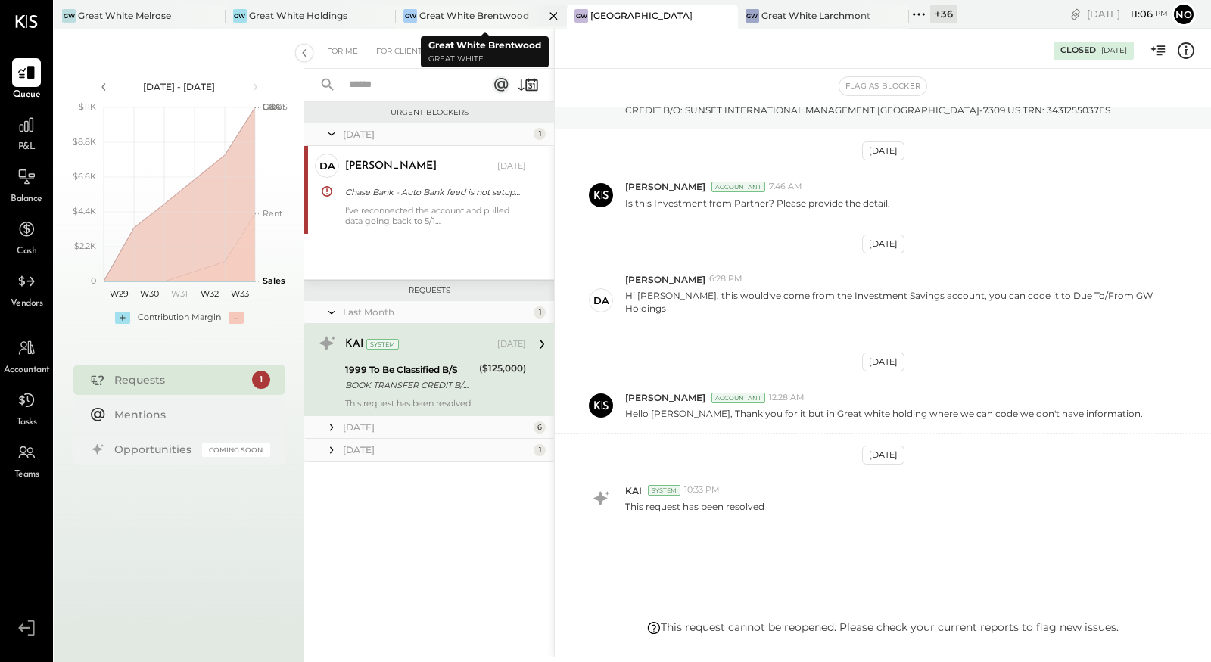
click at [488, 17] on div "Great White Brentwood" at bounding box center [474, 15] width 110 height 13
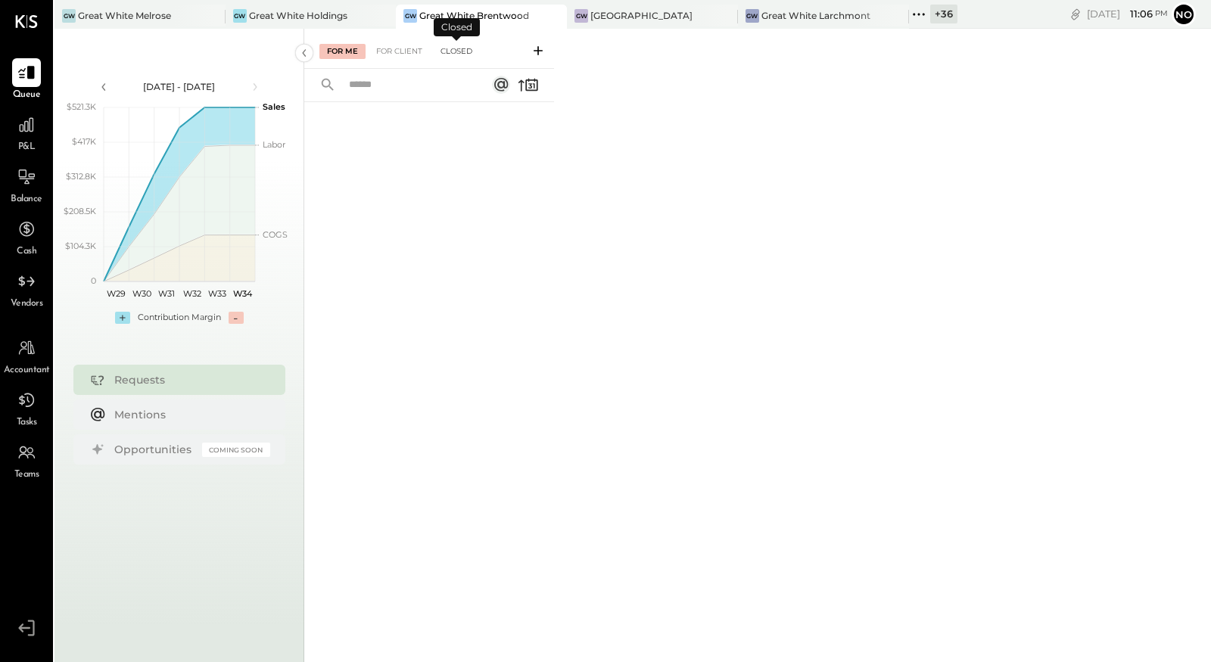
click at [450, 49] on div "Closed" at bounding box center [456, 51] width 47 height 15
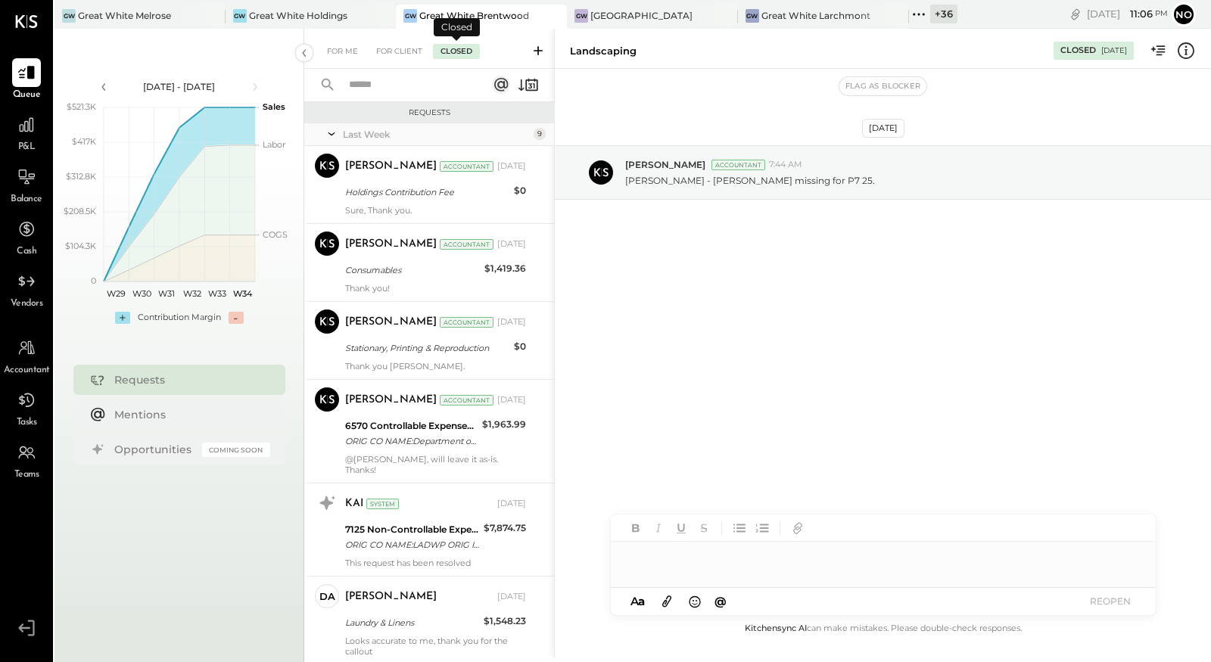
scroll to position [422, 0]
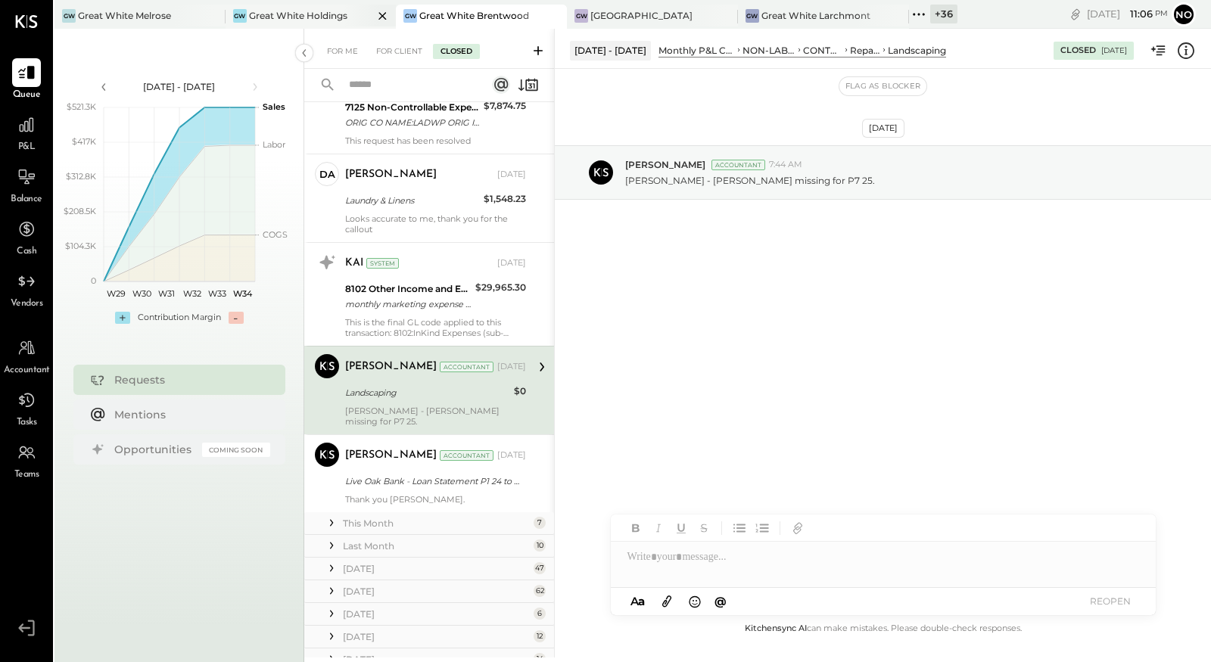
click at [306, 14] on div "Great White Holdings" at bounding box center [298, 15] width 98 height 13
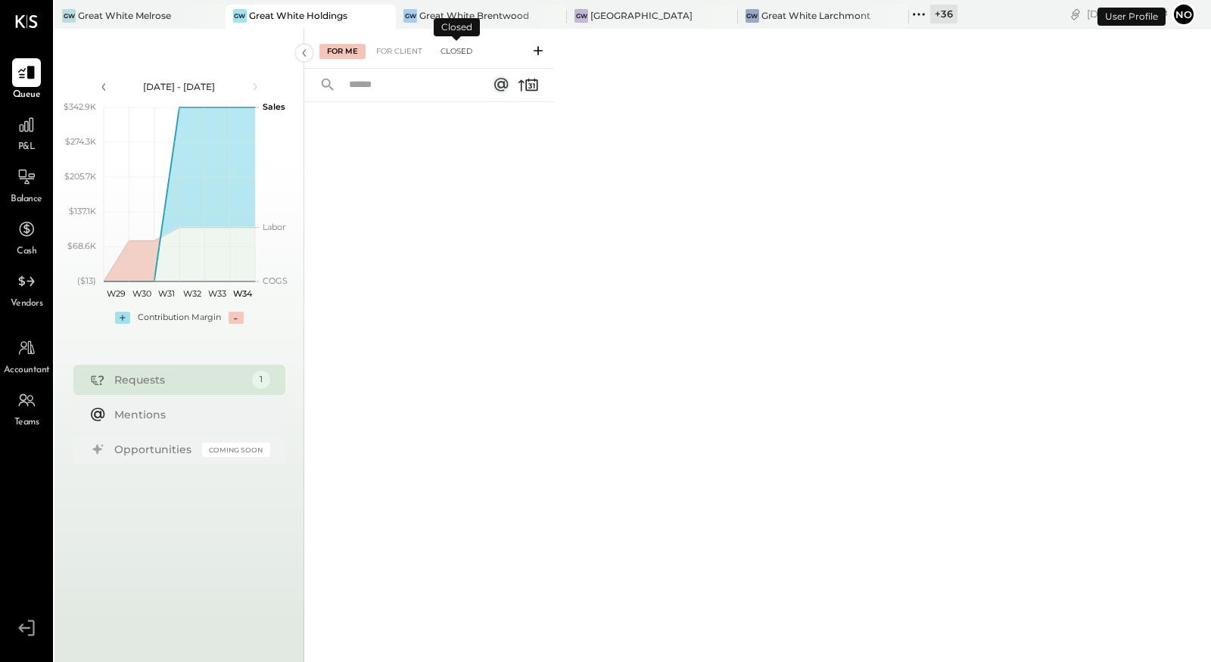
click at [453, 49] on div "Closed" at bounding box center [456, 51] width 47 height 15
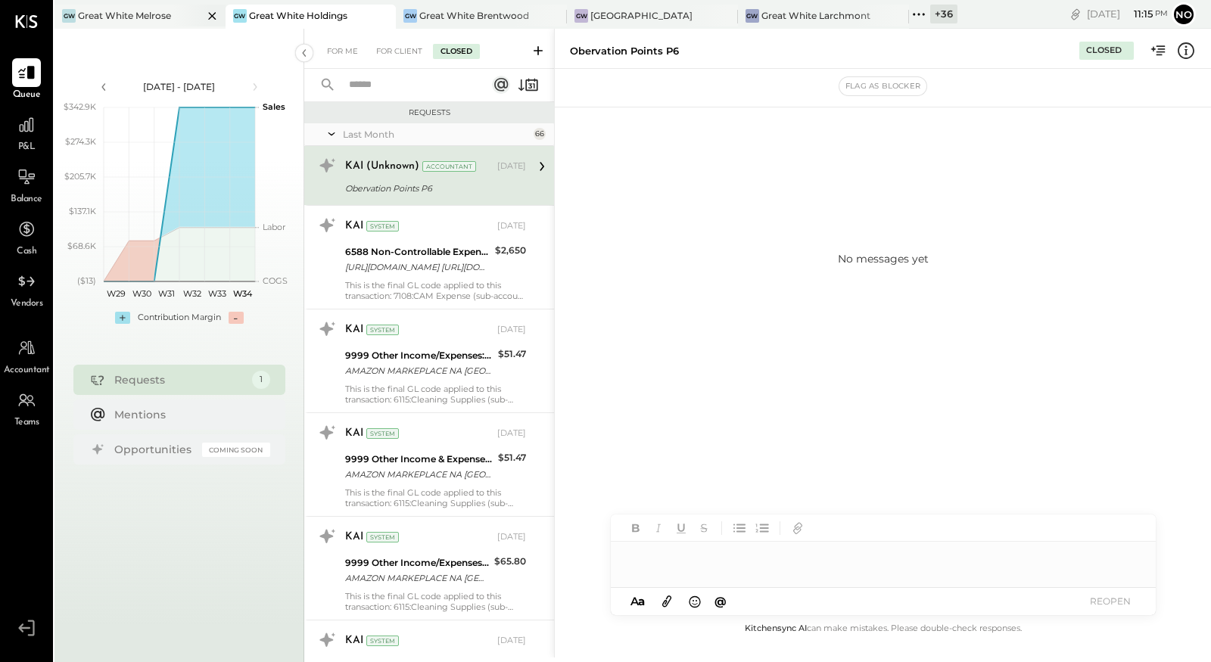
click at [148, 17] on div "Great White Melrose" at bounding box center [124, 15] width 93 height 13
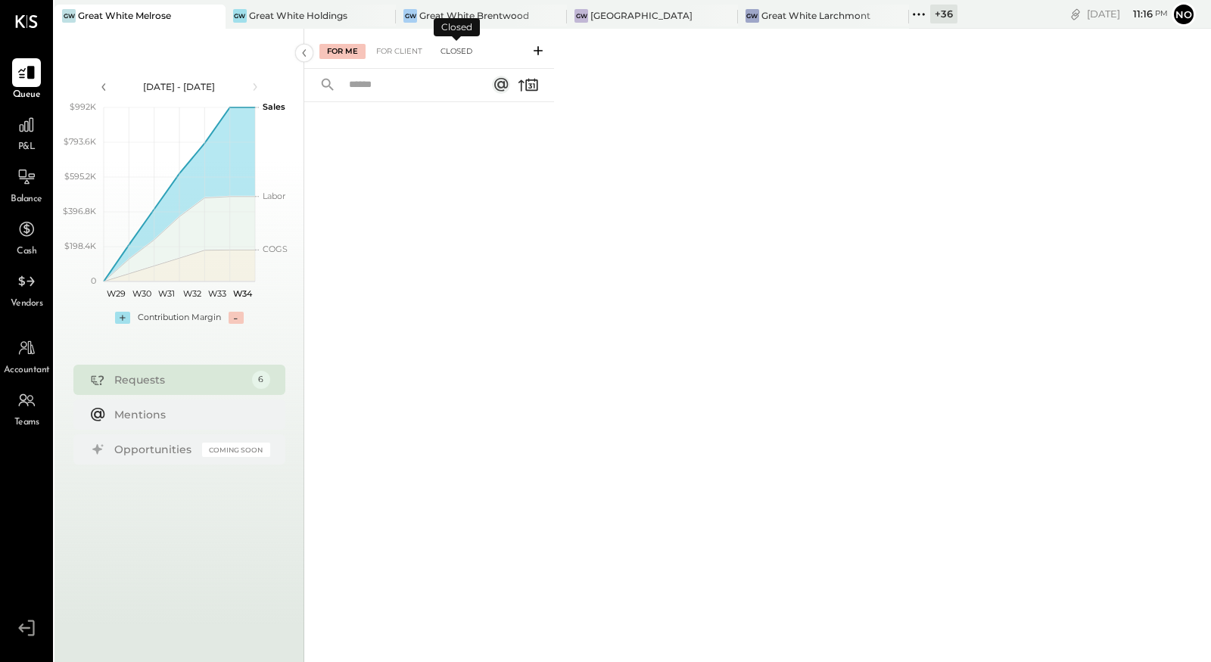
click at [466, 54] on div "Closed" at bounding box center [456, 51] width 47 height 15
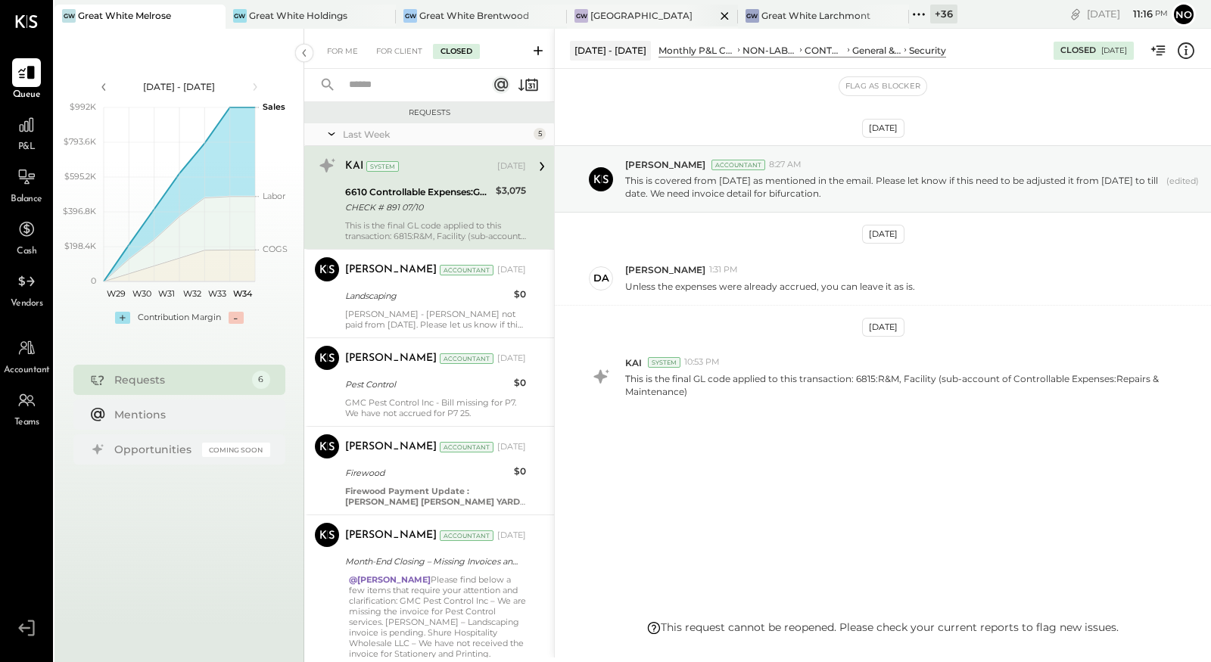
click at [645, 20] on div "[GEOGRAPHIC_DATA]" at bounding box center [641, 15] width 102 height 13
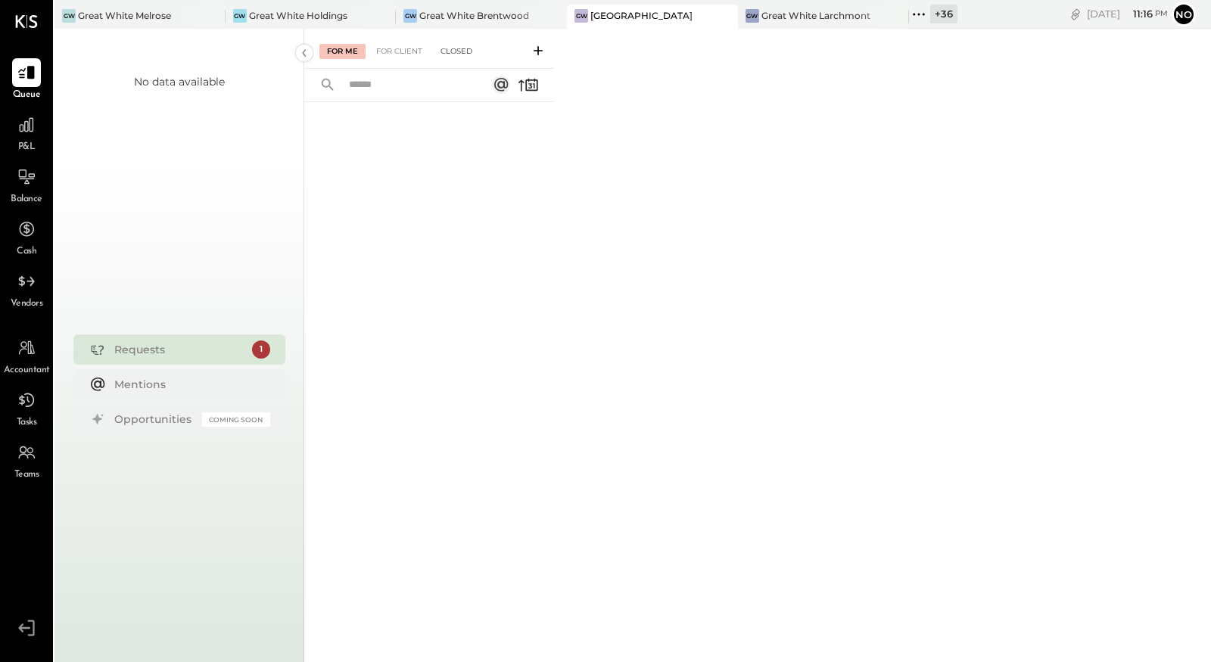
click at [451, 43] on div "For Me For Client Closed" at bounding box center [429, 49] width 250 height 40
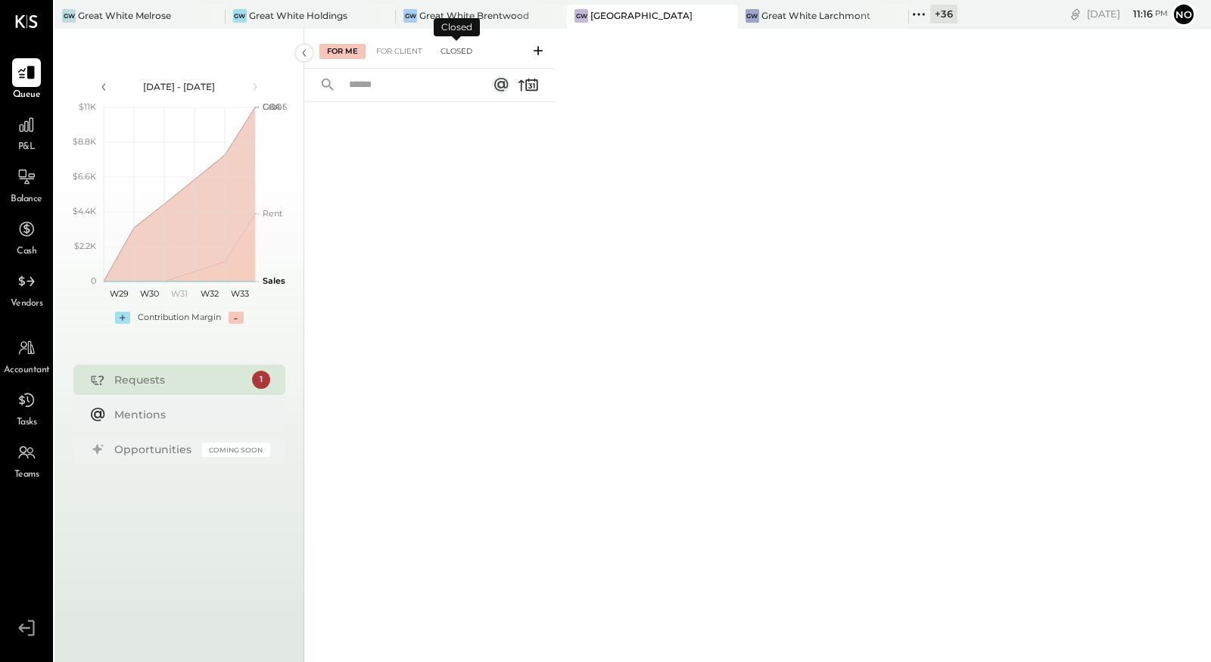
click at [452, 49] on div "Closed" at bounding box center [456, 51] width 47 height 15
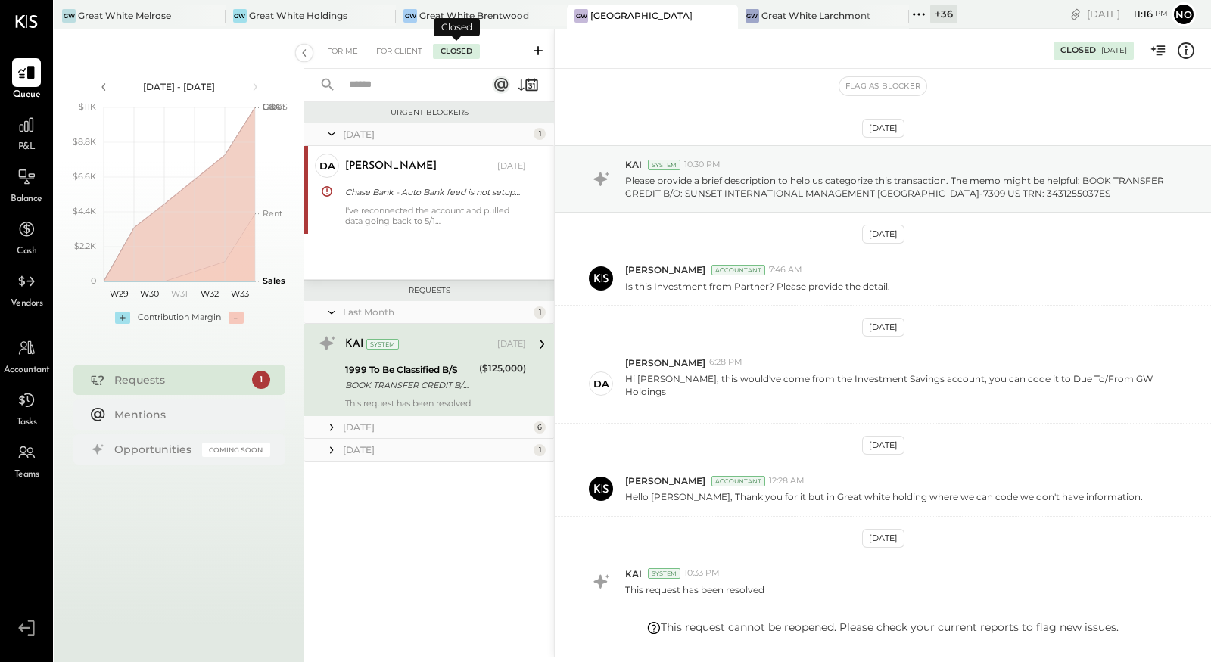
scroll to position [83, 0]
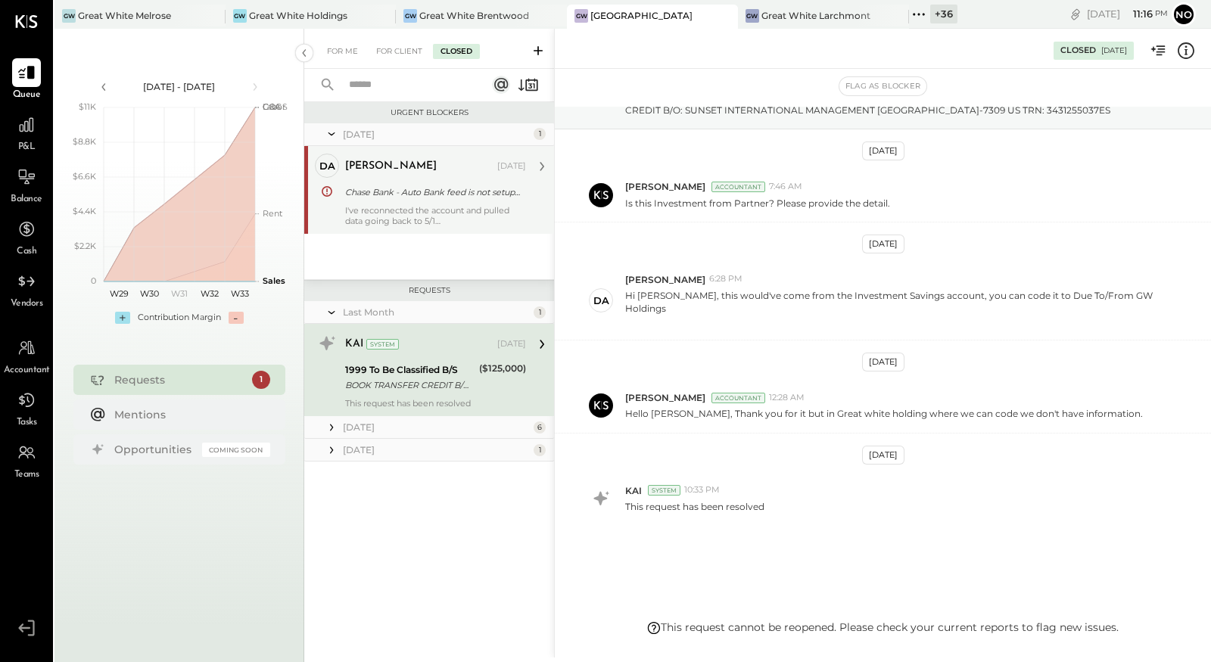
click at [444, 206] on div "I've reconnected the account and pulled data going back to 5/1" at bounding box center [435, 215] width 181 height 21
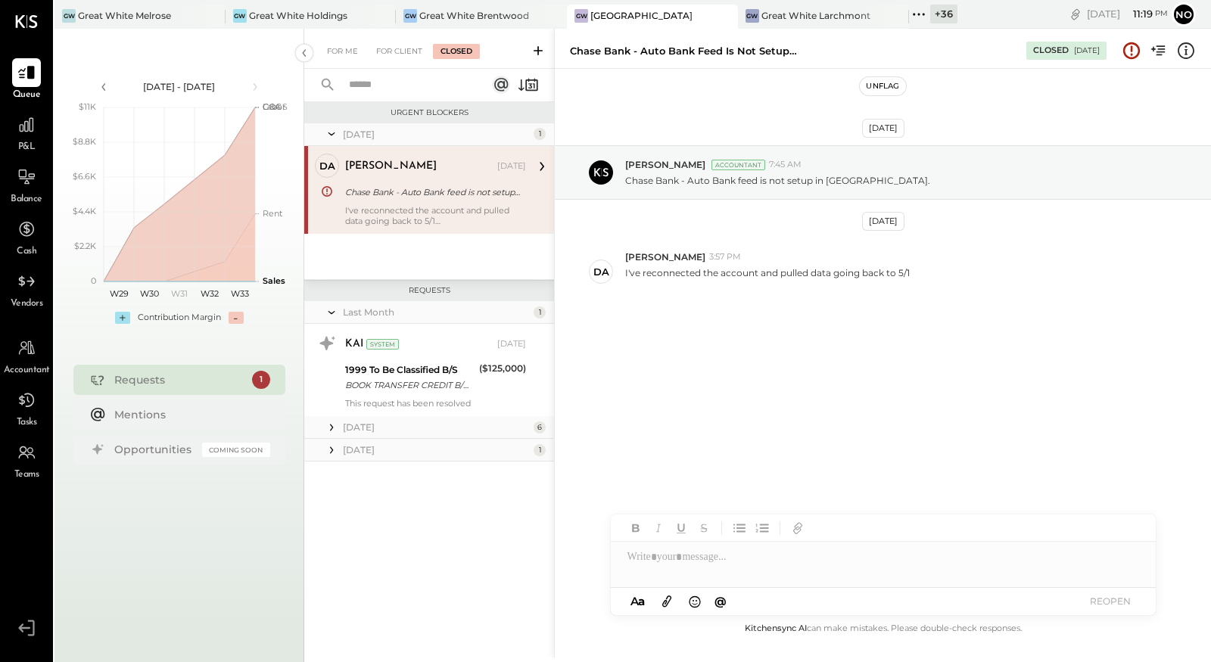
click at [928, 17] on icon at bounding box center [919, 15] width 20 height 20
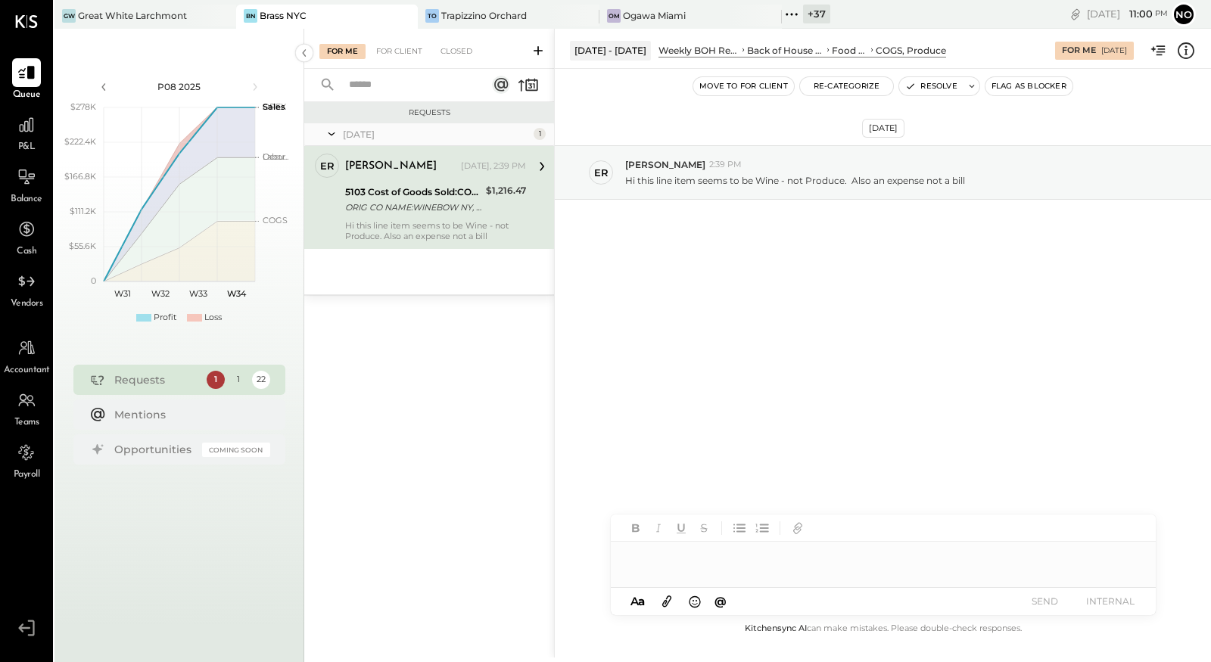
click at [782, 8] on icon at bounding box center [792, 15] width 20 height 20
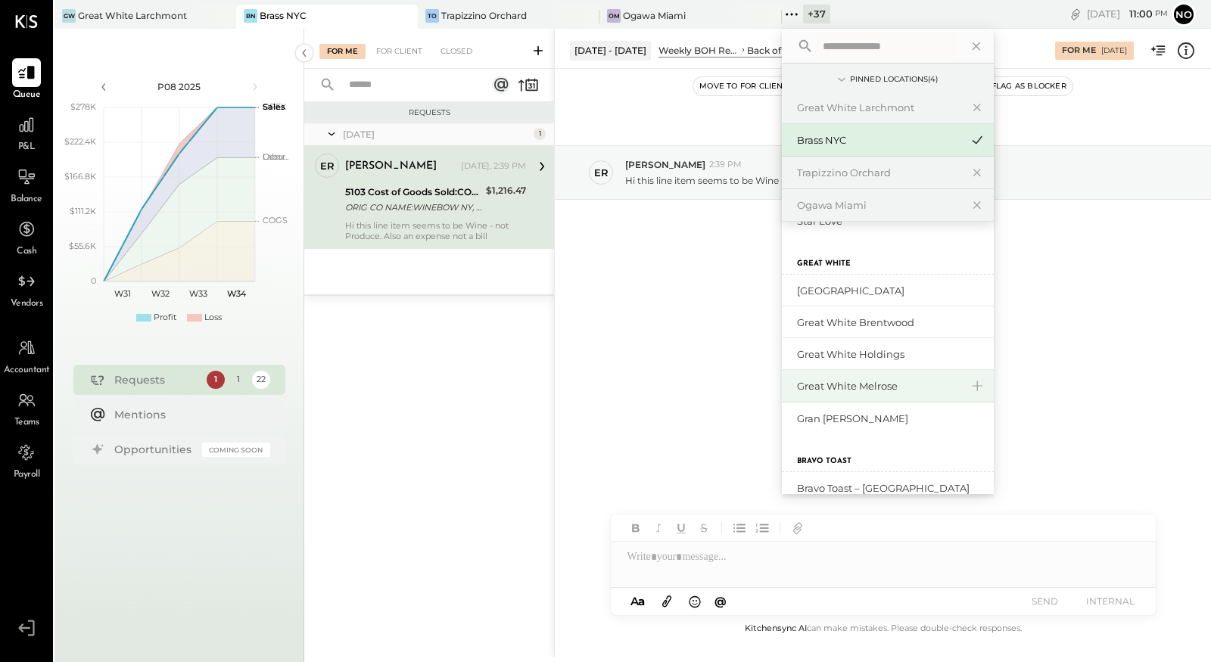
scroll to position [107, 0]
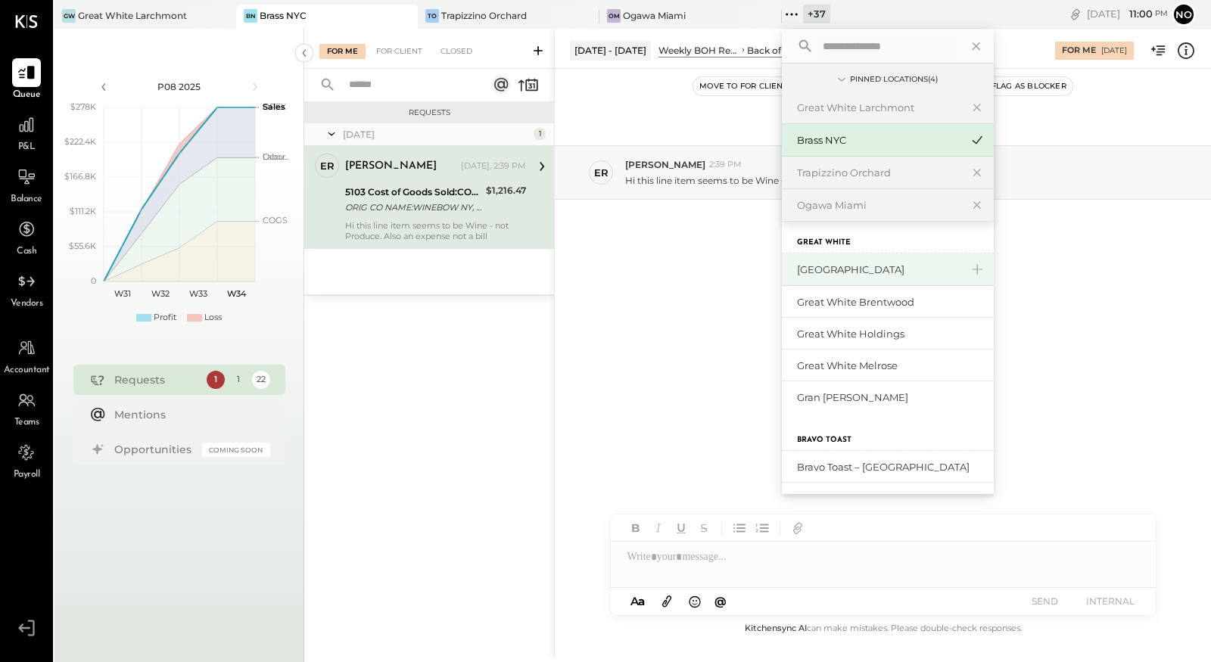
click at [878, 272] on div "[GEOGRAPHIC_DATA]" at bounding box center [878, 270] width 163 height 14
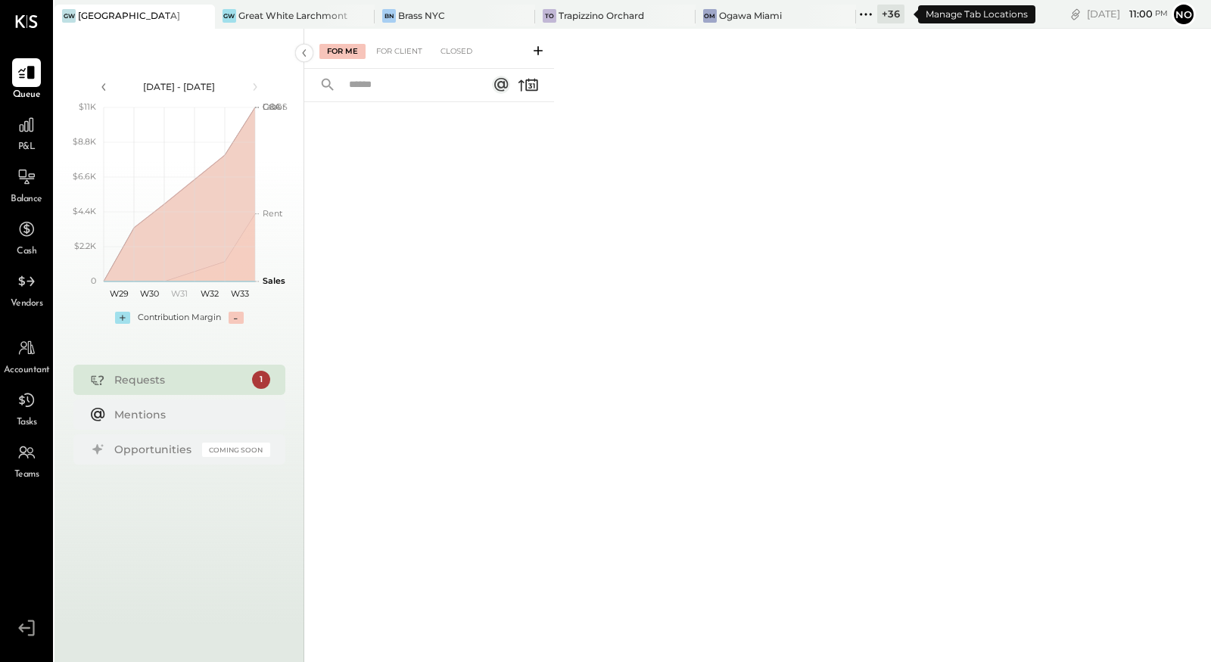
click at [874, 9] on icon at bounding box center [866, 15] width 20 height 20
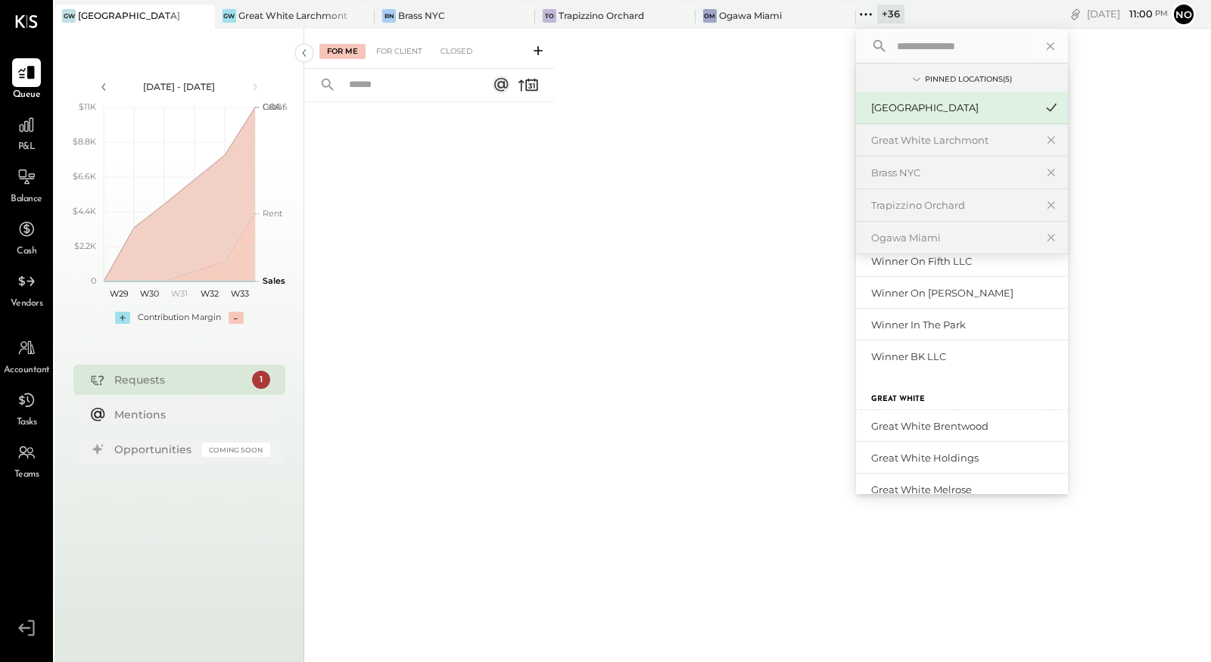
scroll to position [670, 0]
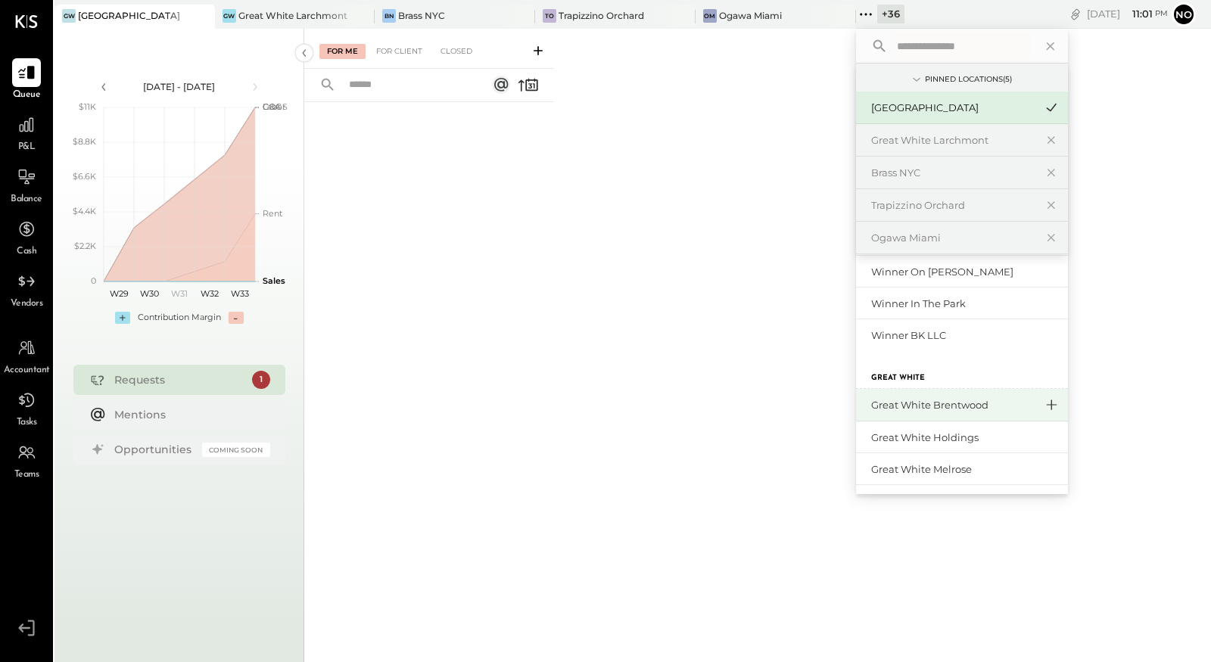
click at [1058, 406] on icon at bounding box center [1051, 405] width 18 height 20
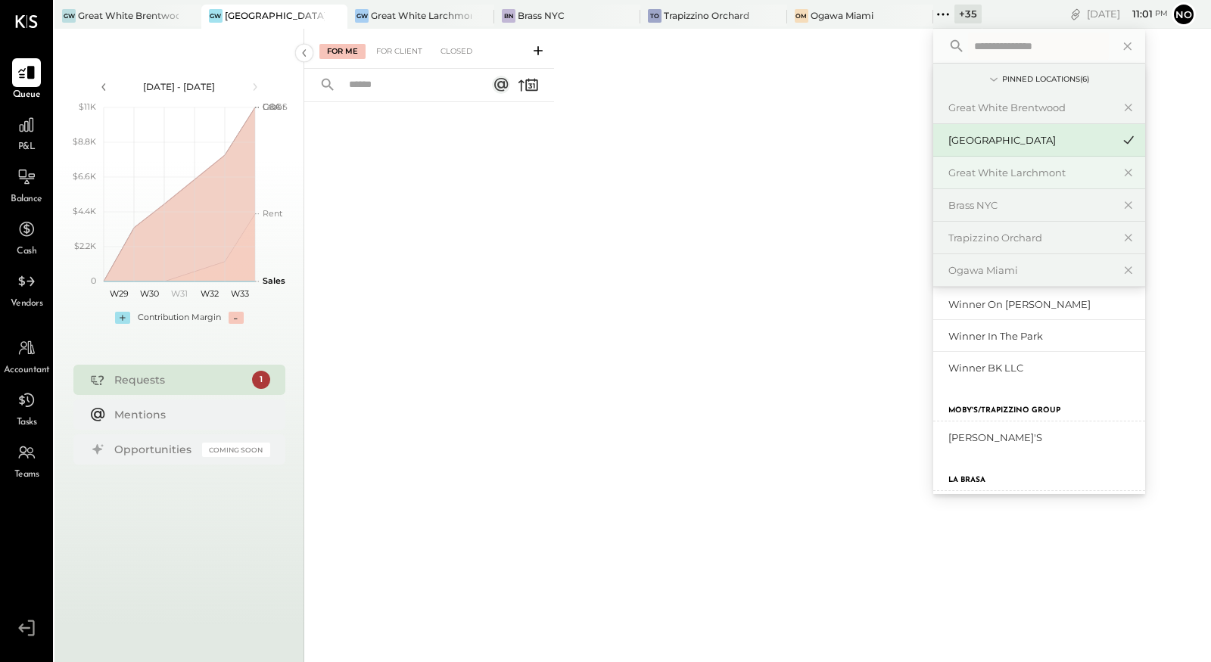
click at [1061, 171] on div "Great White Larchmont" at bounding box center [1029, 173] width 163 height 14
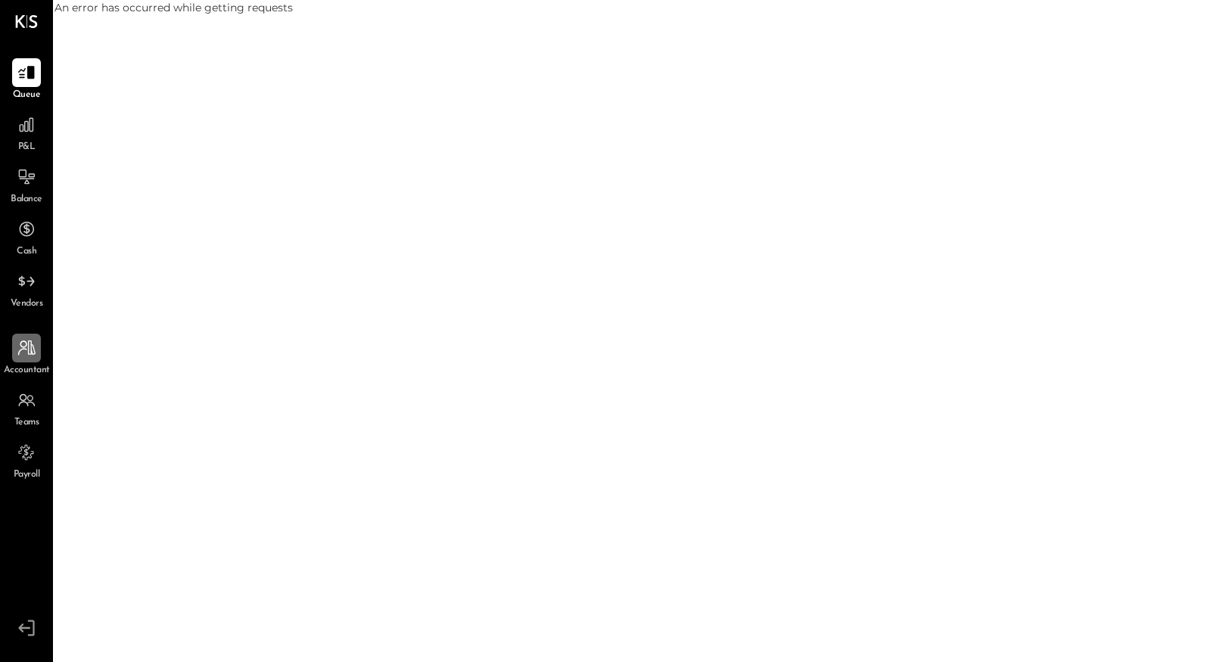
click at [26, 352] on icon at bounding box center [27, 348] width 20 height 20
